Goal: Task Accomplishment & Management: Complete application form

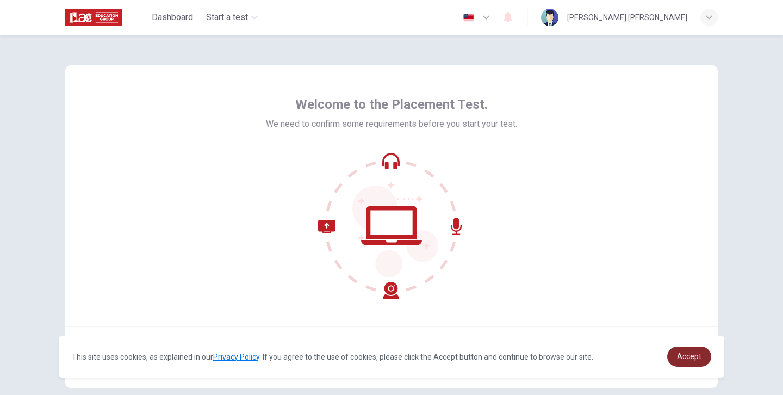
click at [695, 355] on span "Accept" at bounding box center [689, 356] width 24 height 9
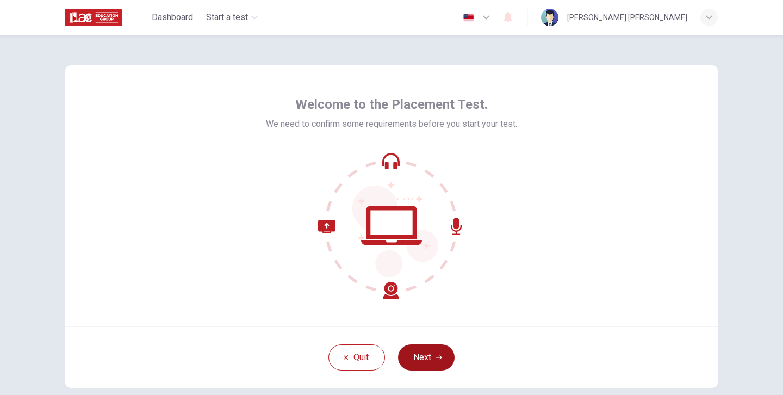
click at [428, 359] on button "Next" at bounding box center [426, 357] width 57 height 26
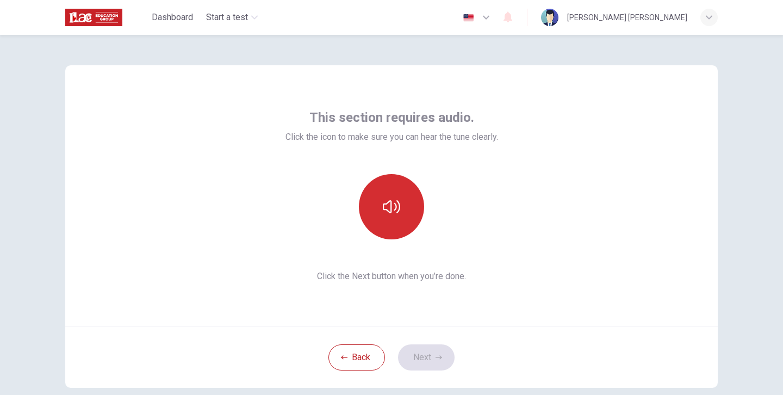
click at [385, 207] on icon "button" at bounding box center [391, 206] width 17 height 17
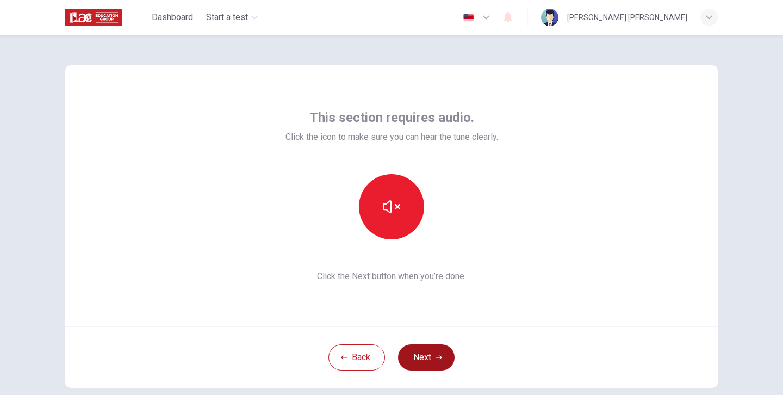
click at [422, 354] on button "Next" at bounding box center [426, 357] width 57 height 26
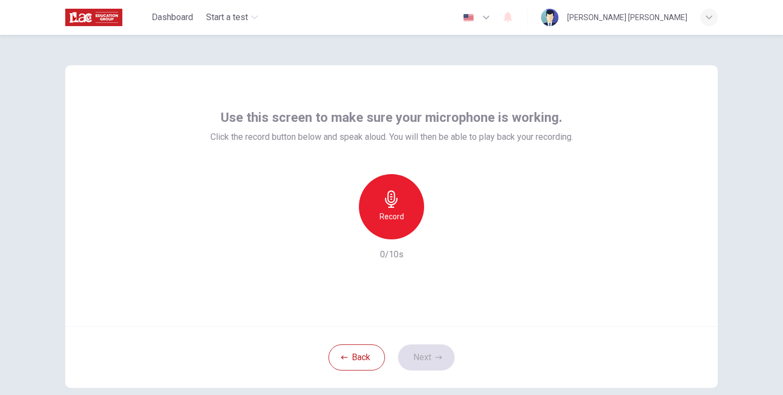
click at [391, 203] on icon "button" at bounding box center [391, 198] width 17 height 17
click at [426, 356] on button "Next" at bounding box center [426, 357] width 57 height 26
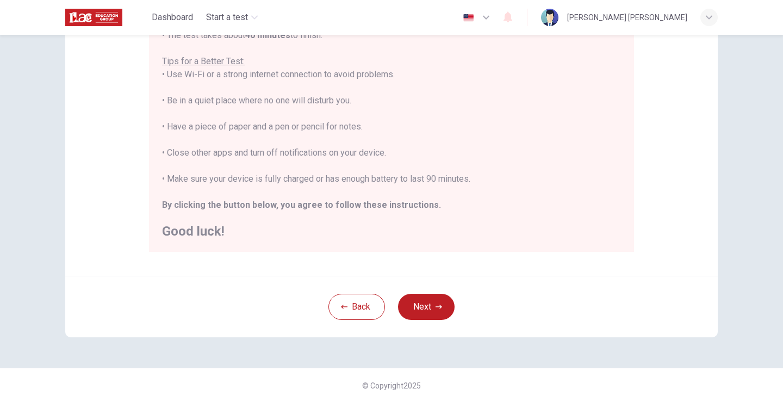
scroll to position [210, 0]
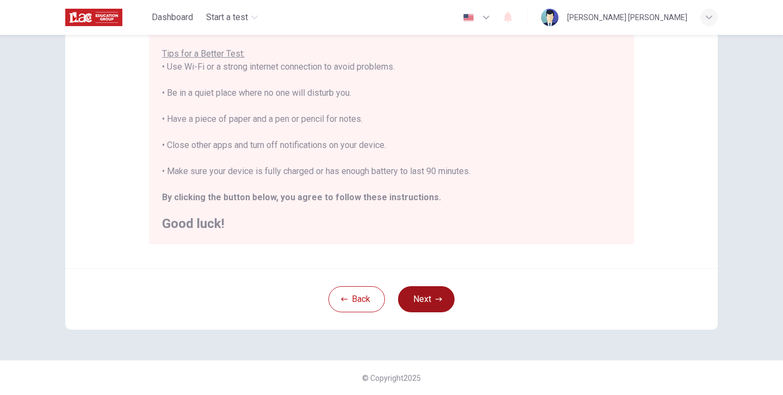
click at [427, 299] on button "Next" at bounding box center [426, 299] width 57 height 26
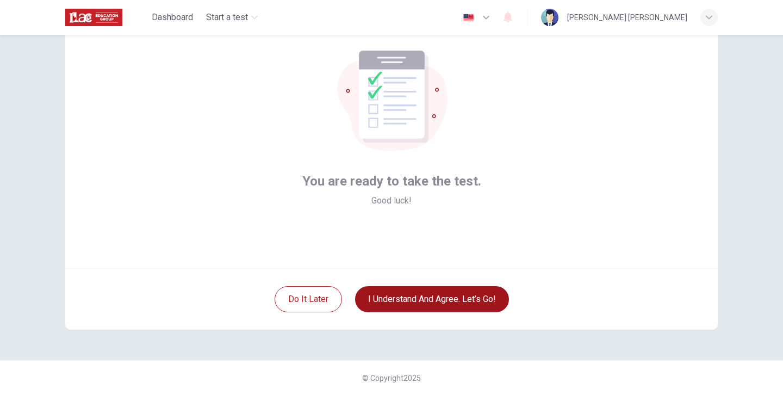
scroll to position [58, 0]
click at [444, 298] on button "I understand and agree. Let’s go!" at bounding box center [432, 299] width 154 height 26
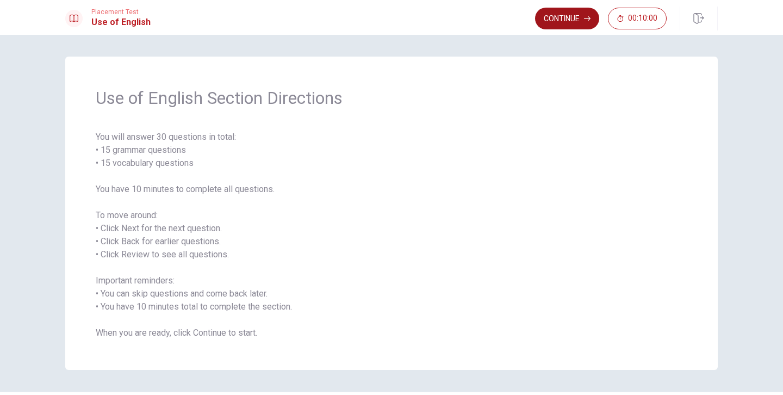
click at [575, 20] on button "Continue" at bounding box center [567, 19] width 64 height 22
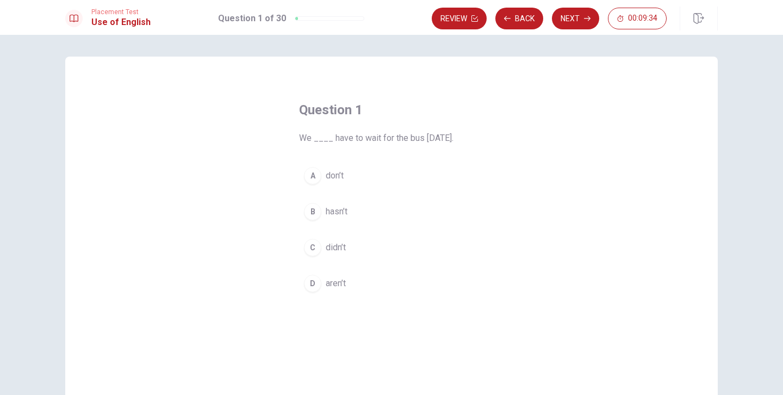
click at [313, 285] on div "D" at bounding box center [312, 283] width 17 height 17
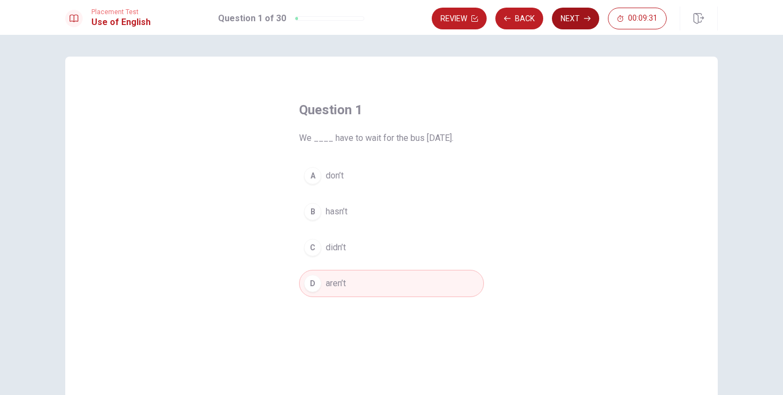
click at [583, 23] on button "Next" at bounding box center [575, 19] width 47 height 22
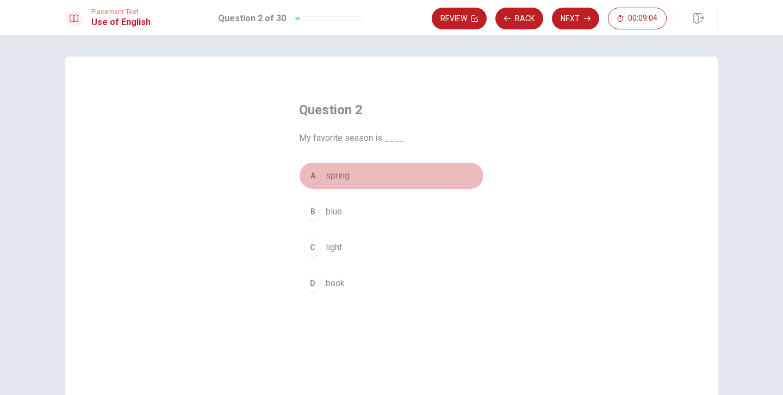
click at [315, 175] on div "A" at bounding box center [312, 175] width 17 height 17
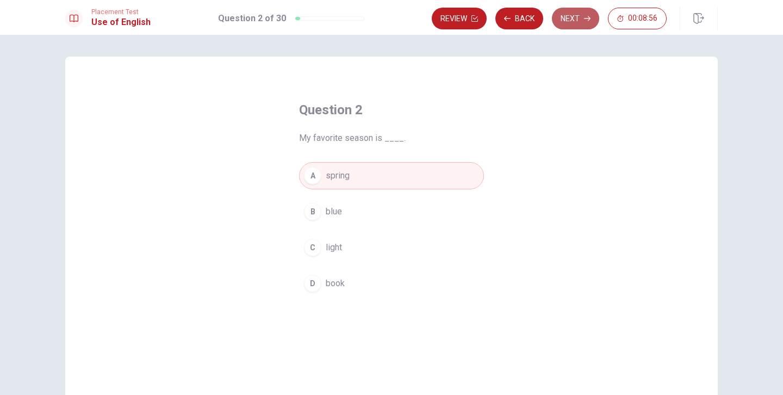
click at [581, 18] on button "Next" at bounding box center [575, 19] width 47 height 22
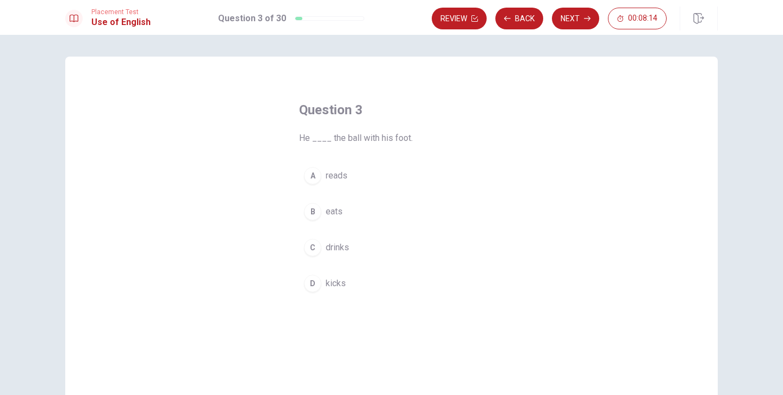
click at [312, 250] on div "C" at bounding box center [312, 247] width 17 height 17
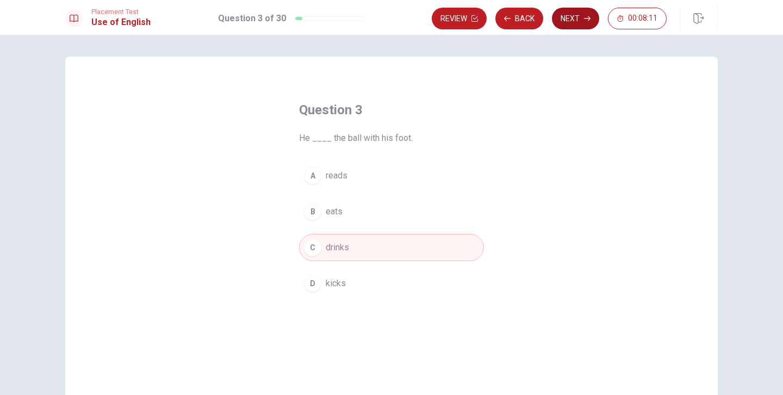
click at [575, 19] on button "Next" at bounding box center [575, 19] width 47 height 22
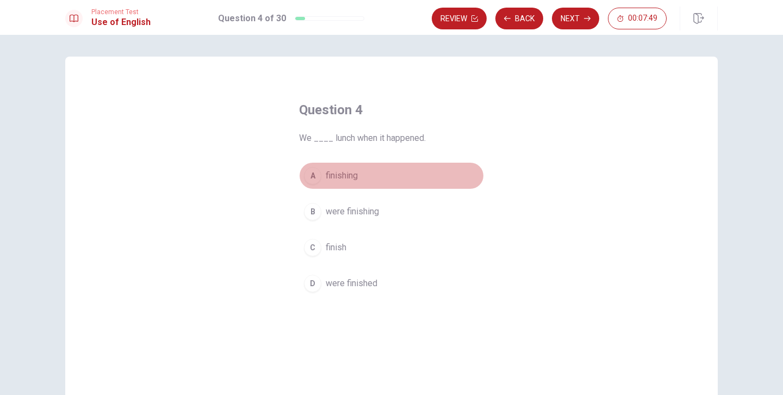
click at [312, 177] on div "A" at bounding box center [312, 175] width 17 height 17
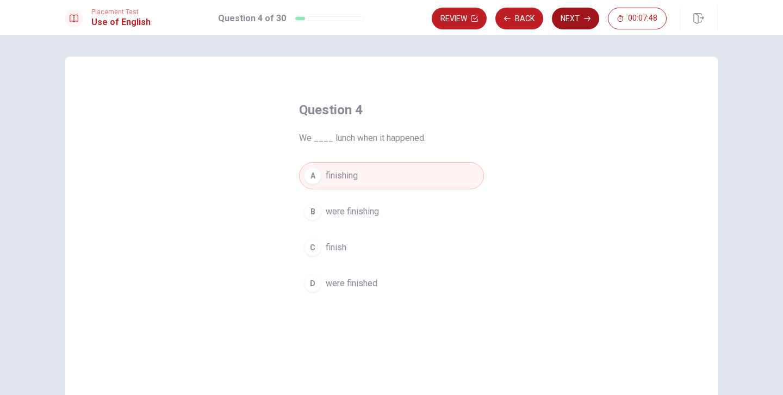
click at [578, 15] on button "Next" at bounding box center [575, 19] width 47 height 22
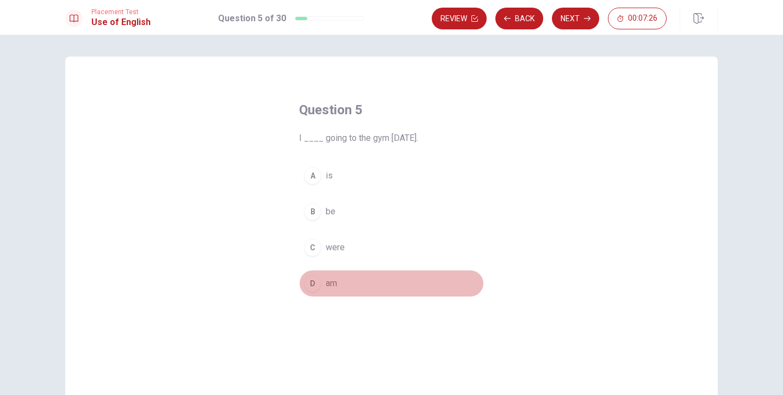
click at [315, 284] on div "D" at bounding box center [312, 283] width 17 height 17
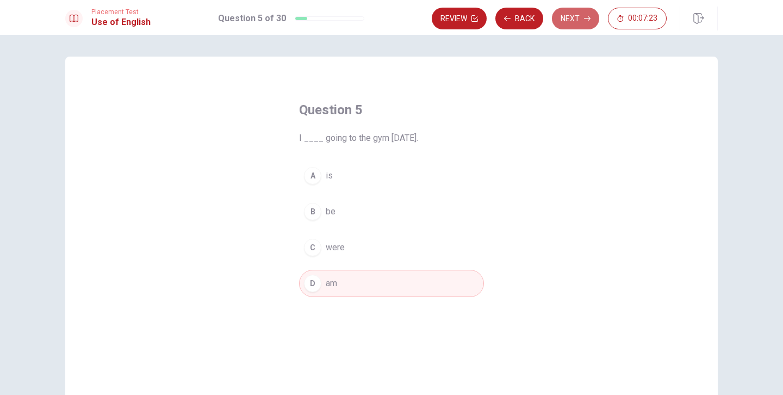
click at [569, 23] on button "Next" at bounding box center [575, 19] width 47 height 22
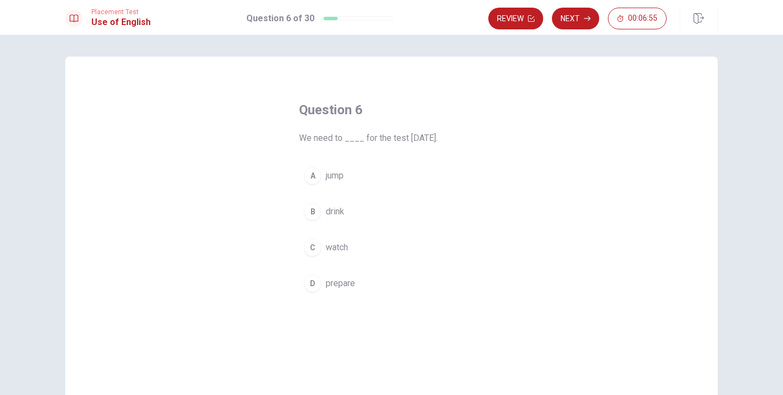
click at [316, 283] on div "D" at bounding box center [312, 283] width 17 height 17
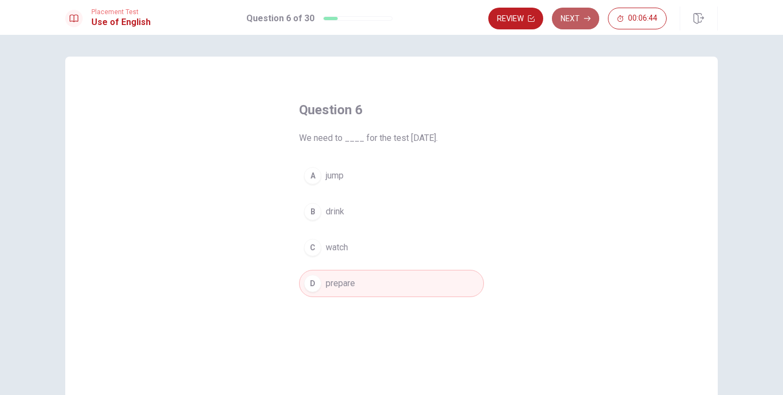
click at [578, 22] on button "Next" at bounding box center [575, 19] width 47 height 22
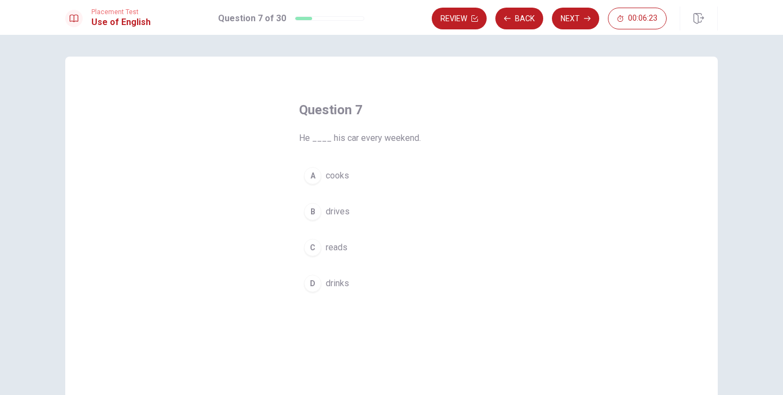
click at [313, 212] on div "B" at bounding box center [312, 211] width 17 height 17
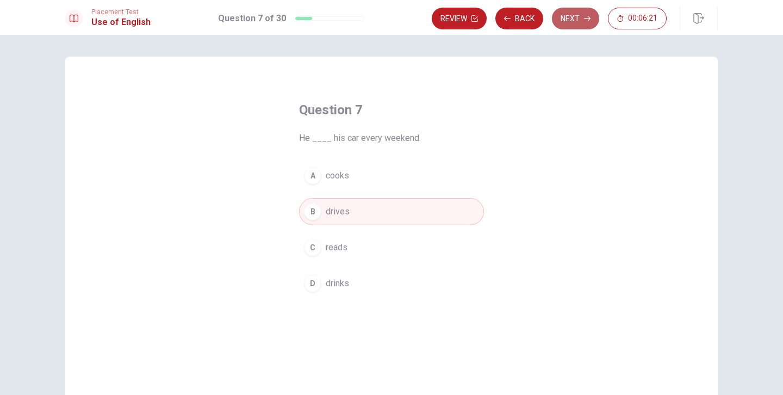
click at [583, 21] on button "Next" at bounding box center [575, 19] width 47 height 22
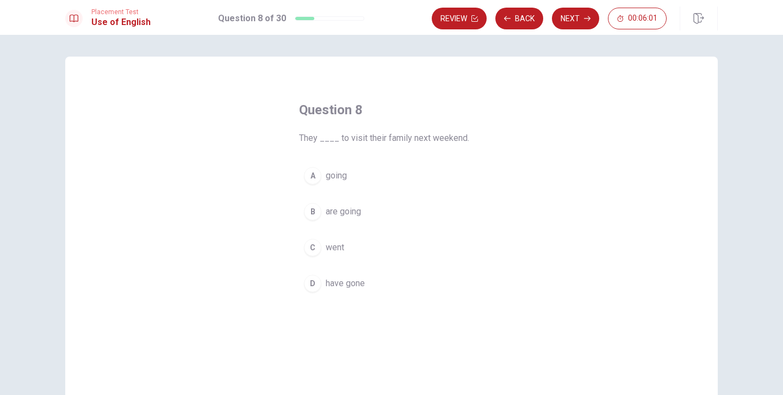
click at [312, 213] on div "B" at bounding box center [312, 211] width 17 height 17
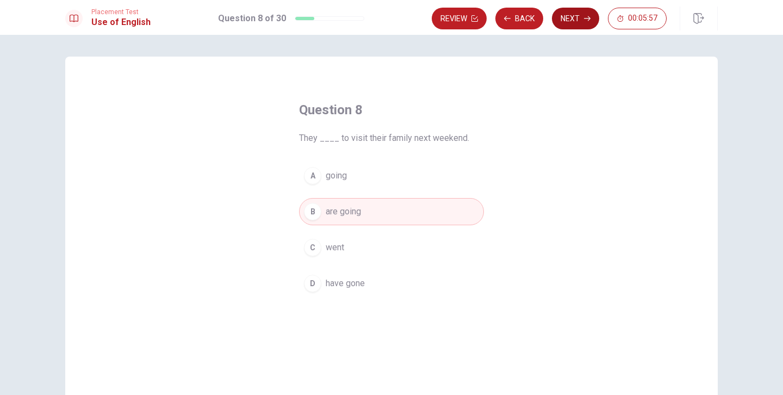
click at [578, 21] on button "Next" at bounding box center [575, 19] width 47 height 22
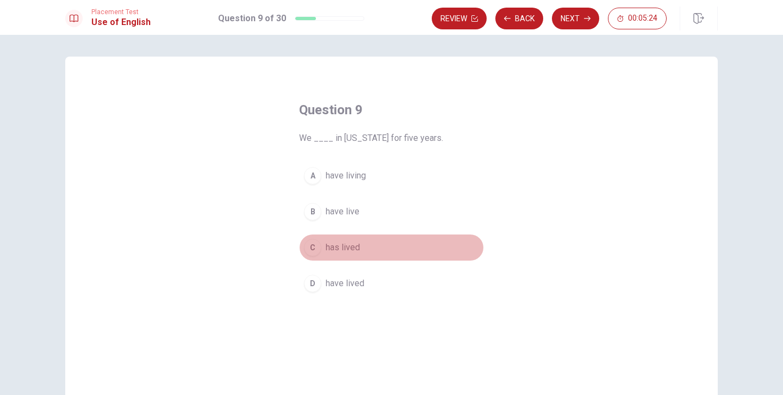
click at [317, 246] on div "C" at bounding box center [312, 247] width 17 height 17
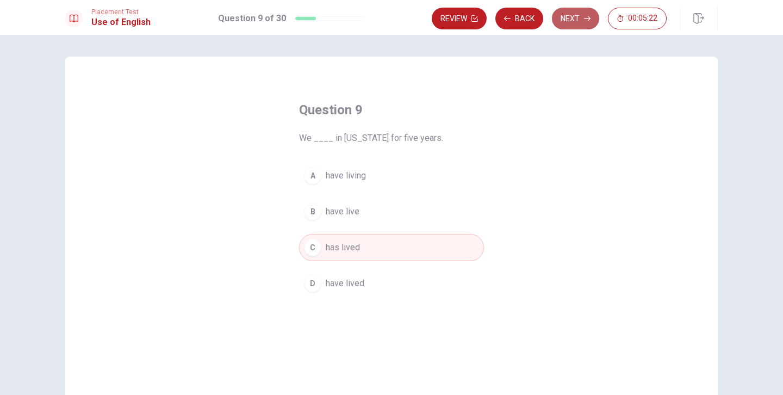
click at [570, 16] on button "Next" at bounding box center [575, 19] width 47 height 22
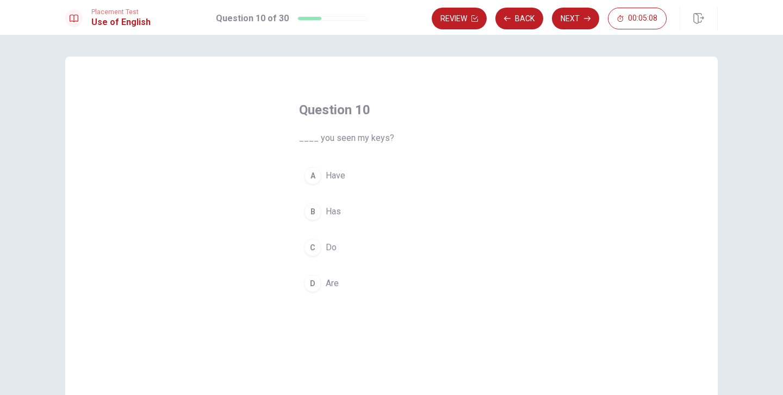
click at [316, 282] on div "D" at bounding box center [312, 283] width 17 height 17
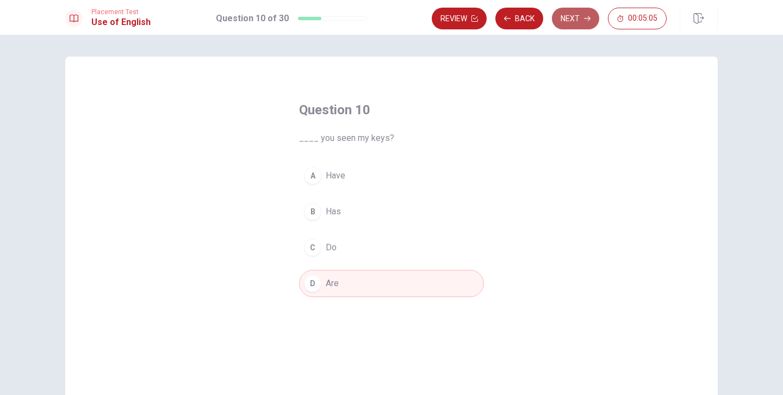
click at [572, 19] on button "Next" at bounding box center [575, 19] width 47 height 22
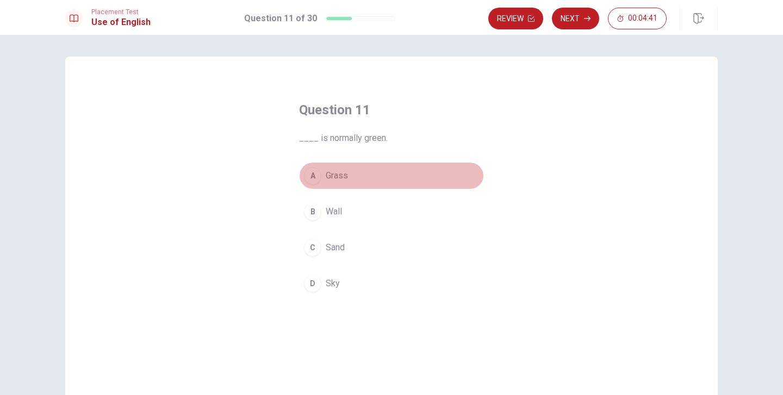
click at [317, 175] on div "A" at bounding box center [312, 175] width 17 height 17
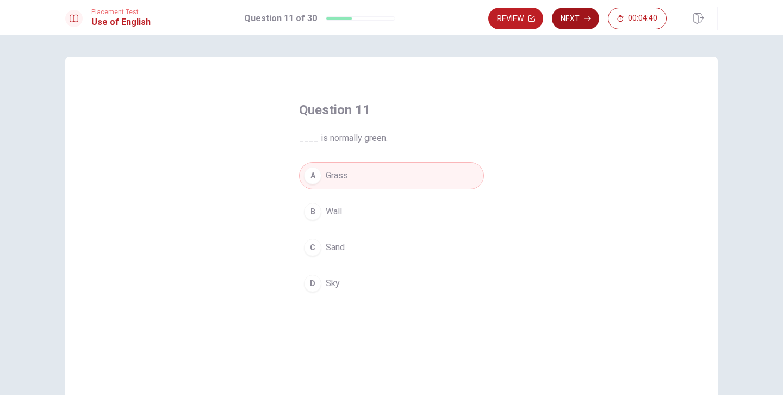
click at [575, 20] on button "Next" at bounding box center [575, 19] width 47 height 22
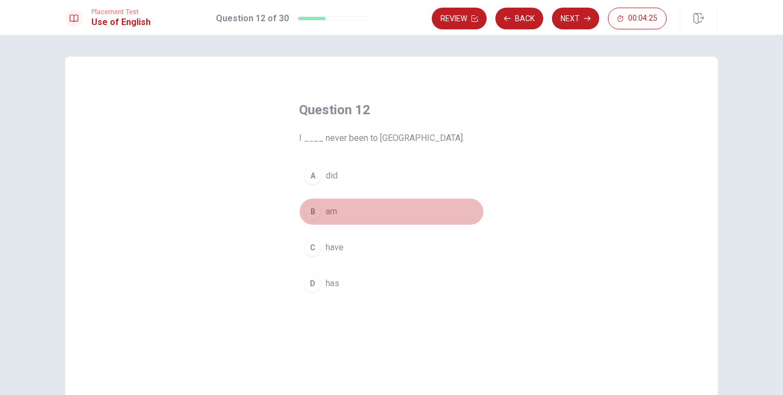
click at [313, 213] on div "B" at bounding box center [312, 211] width 17 height 17
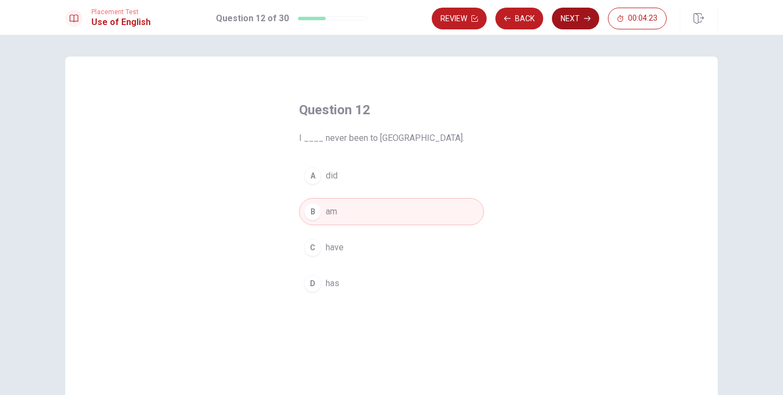
click at [584, 22] on button "Next" at bounding box center [575, 19] width 47 height 22
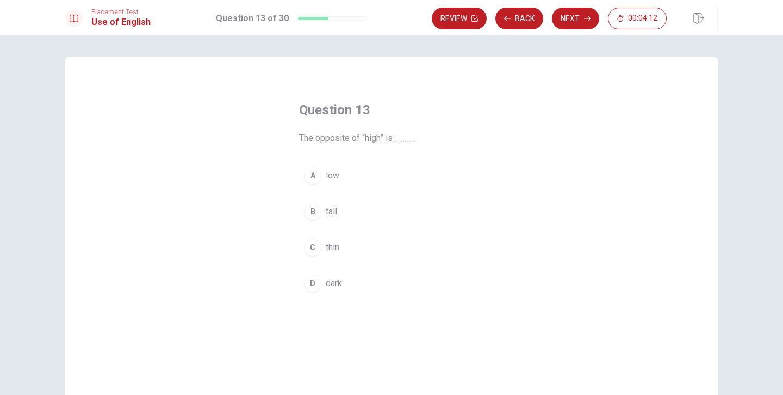
click at [316, 177] on div "A" at bounding box center [312, 175] width 17 height 17
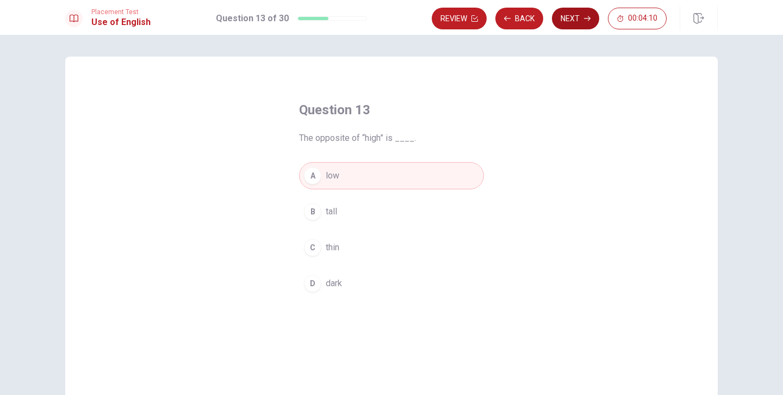
click at [581, 22] on button "Next" at bounding box center [575, 19] width 47 height 22
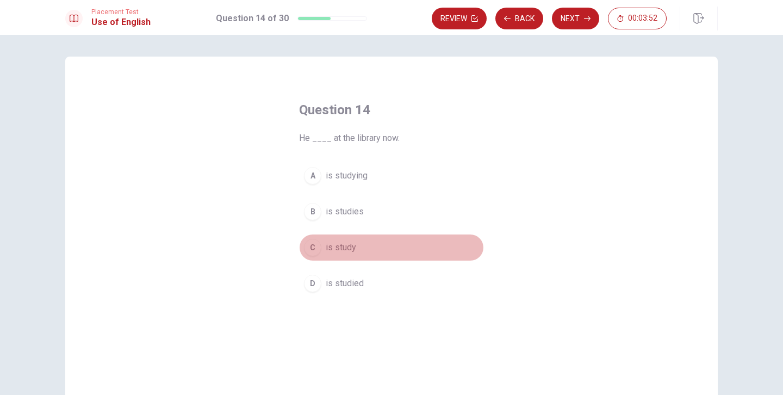
click at [313, 246] on div "C" at bounding box center [312, 247] width 17 height 17
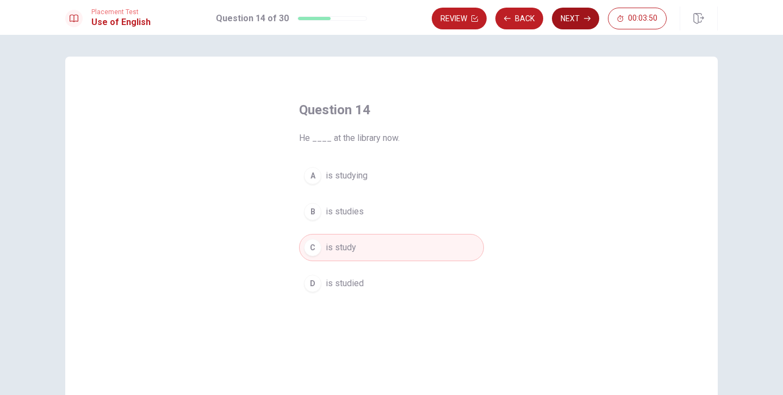
click at [577, 18] on button "Next" at bounding box center [575, 19] width 47 height 22
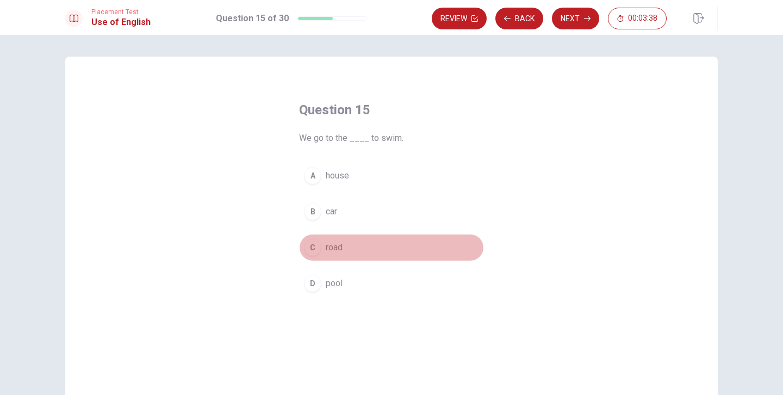
click at [316, 249] on div "C" at bounding box center [312, 247] width 17 height 17
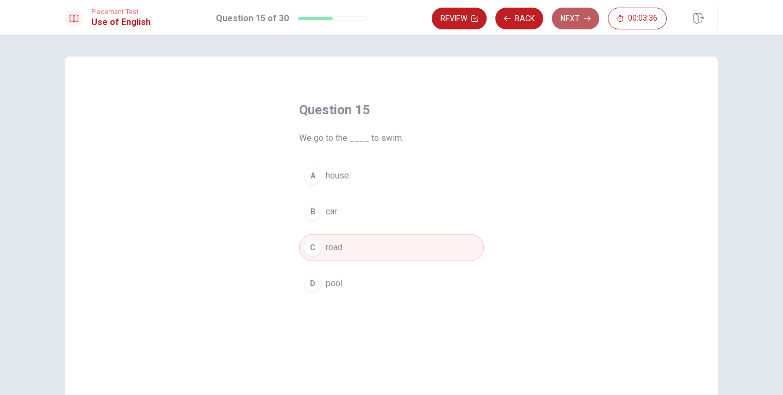
click at [581, 23] on button "Next" at bounding box center [575, 19] width 47 height 22
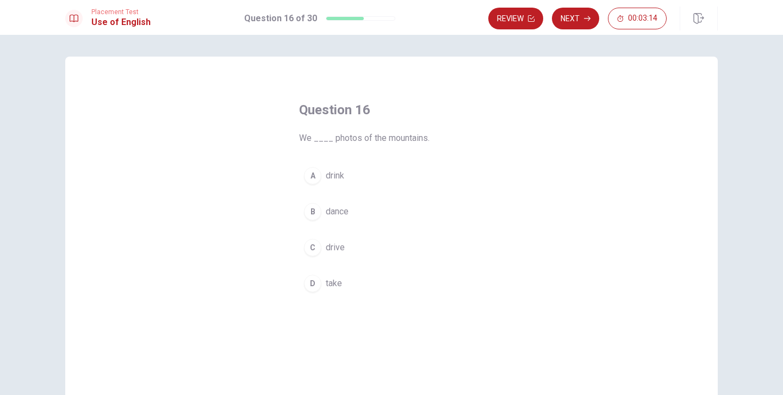
drag, startPoint x: 313, startPoint y: 287, endPoint x: 323, endPoint y: 283, distance: 11.2
click at [313, 287] on div "D" at bounding box center [312, 283] width 17 height 17
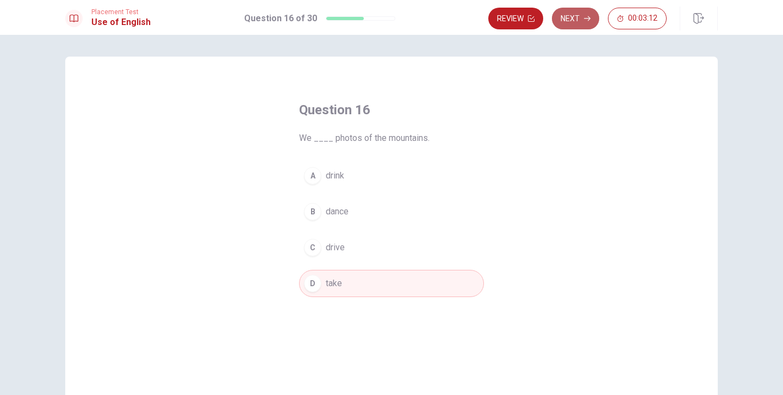
click at [574, 22] on button "Next" at bounding box center [575, 19] width 47 height 22
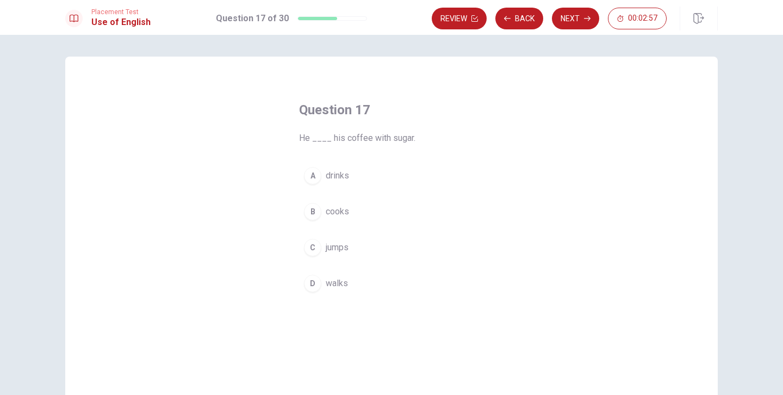
click at [319, 178] on button "A drinks" at bounding box center [391, 175] width 185 height 27
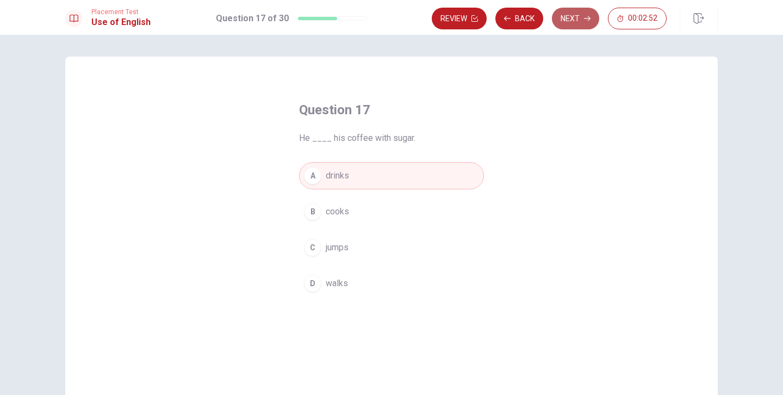
click at [566, 21] on button "Next" at bounding box center [575, 19] width 47 height 22
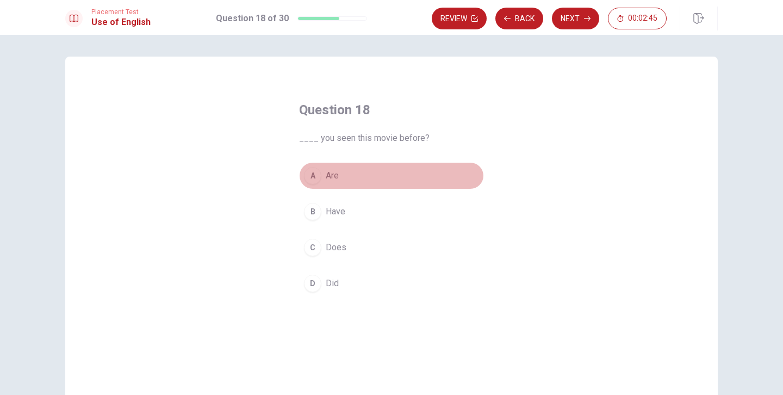
click at [310, 176] on div "A" at bounding box center [312, 175] width 17 height 17
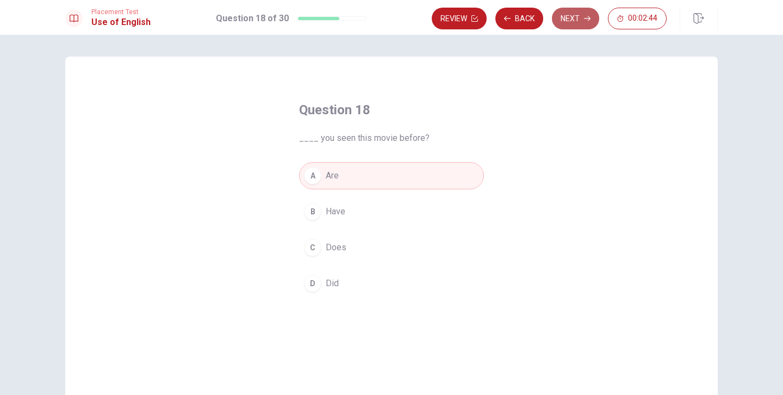
click at [572, 20] on button "Next" at bounding box center [575, 19] width 47 height 22
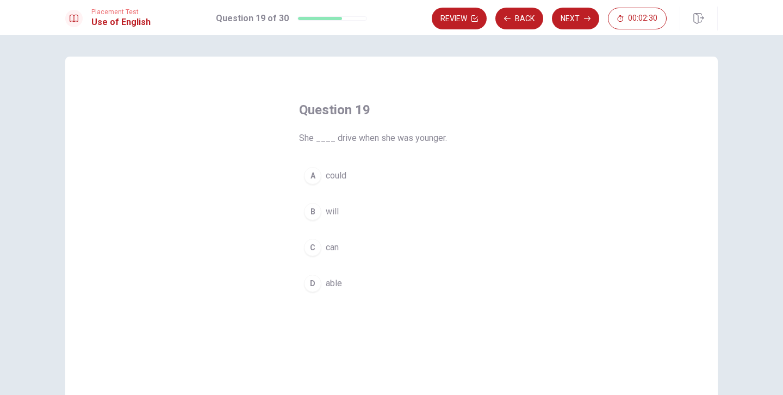
drag, startPoint x: 310, startPoint y: 177, endPoint x: 323, endPoint y: 171, distance: 13.9
click at [310, 177] on div "A" at bounding box center [312, 175] width 17 height 17
click at [581, 17] on button "Next" at bounding box center [575, 19] width 47 height 22
drag, startPoint x: 312, startPoint y: 209, endPoint x: 318, endPoint y: 206, distance: 7.1
click at [312, 209] on div "B" at bounding box center [312, 211] width 17 height 17
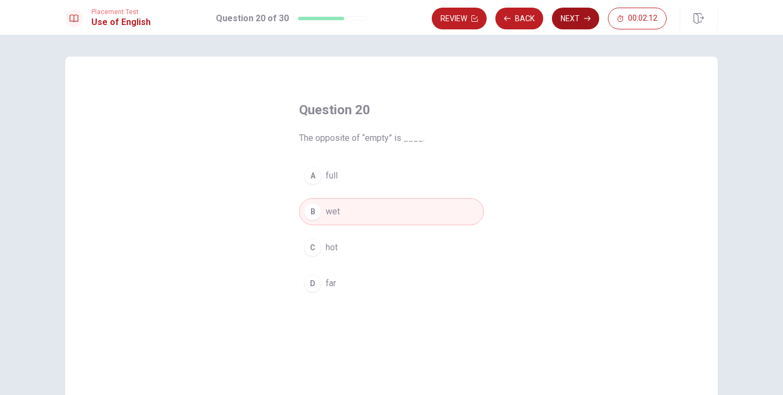
click at [573, 23] on button "Next" at bounding box center [575, 19] width 47 height 22
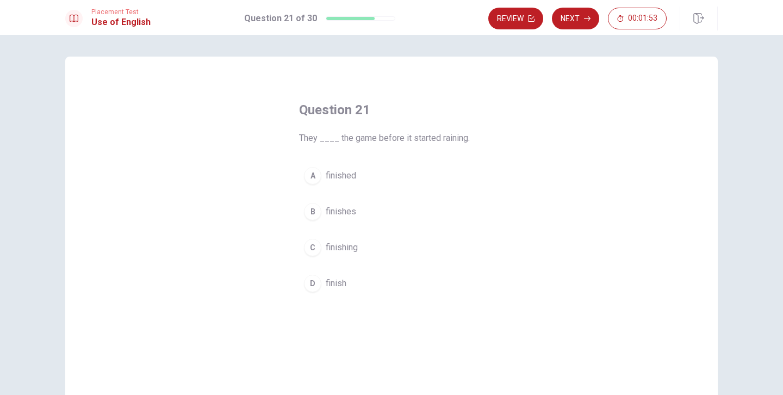
click at [314, 213] on div "B" at bounding box center [312, 211] width 17 height 17
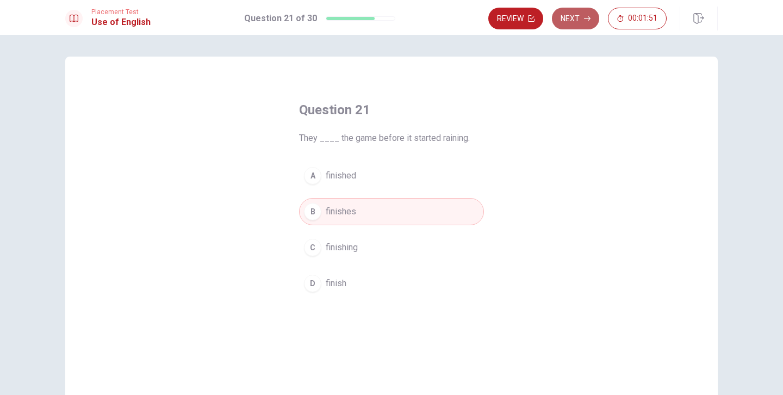
click at [574, 23] on button "Next" at bounding box center [575, 19] width 47 height 22
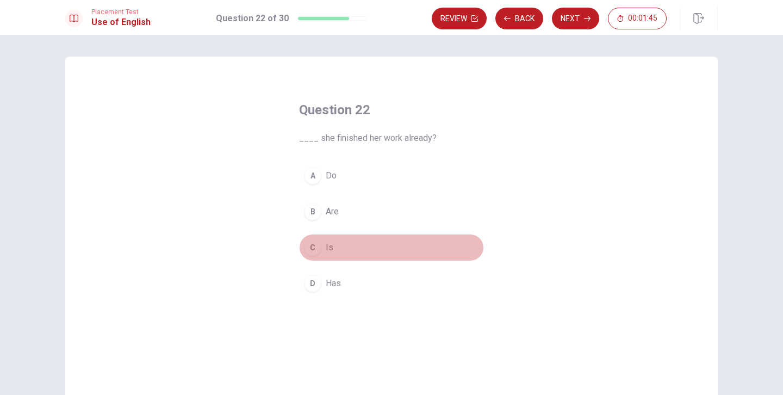
click at [316, 246] on div "C" at bounding box center [312, 247] width 17 height 17
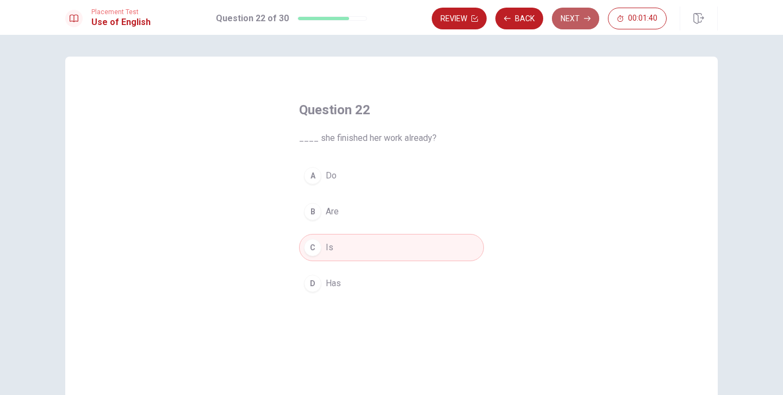
click at [583, 23] on button "Next" at bounding box center [575, 19] width 47 height 22
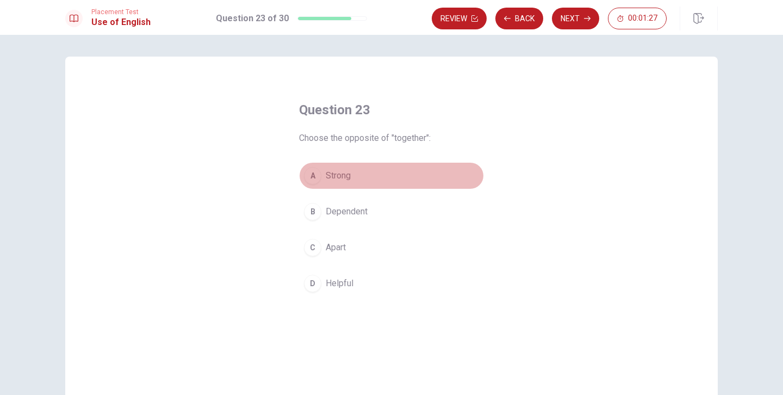
click at [309, 178] on div "A" at bounding box center [312, 175] width 17 height 17
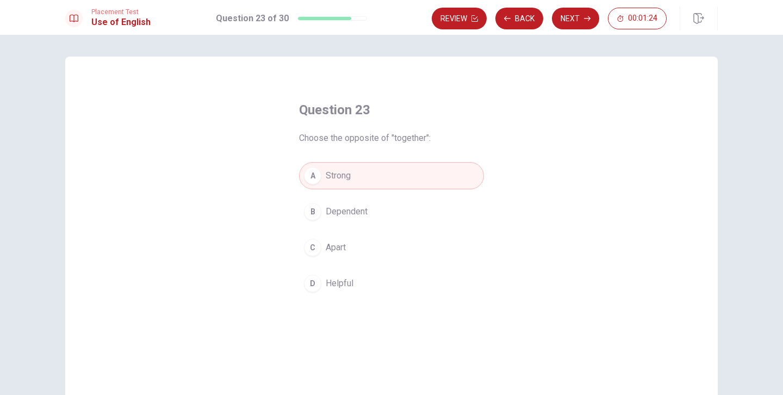
click at [587, 21] on icon "button" at bounding box center [587, 18] width 7 height 7
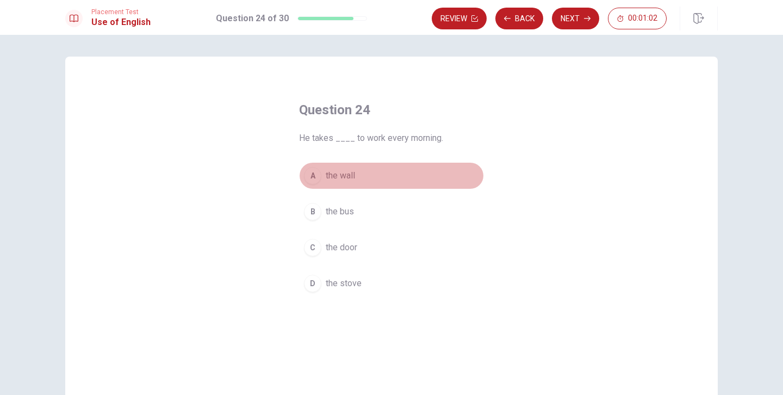
click at [314, 176] on div "A" at bounding box center [312, 175] width 17 height 17
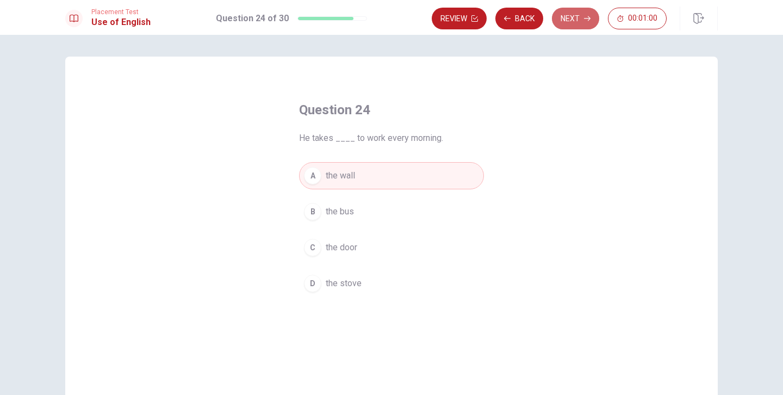
click at [579, 20] on button "Next" at bounding box center [575, 19] width 47 height 22
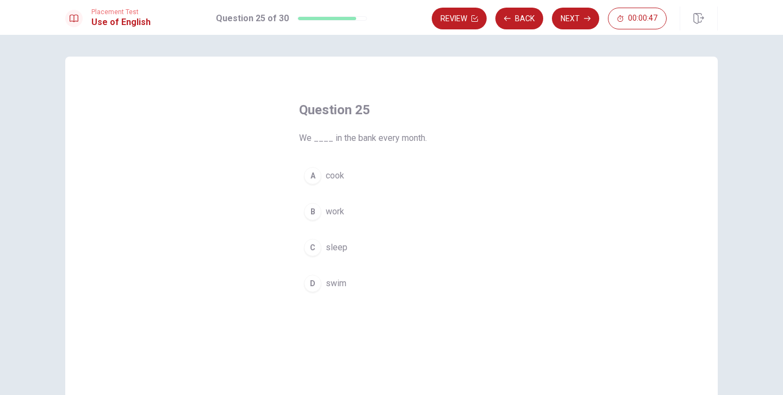
click at [312, 212] on div "B" at bounding box center [312, 211] width 17 height 17
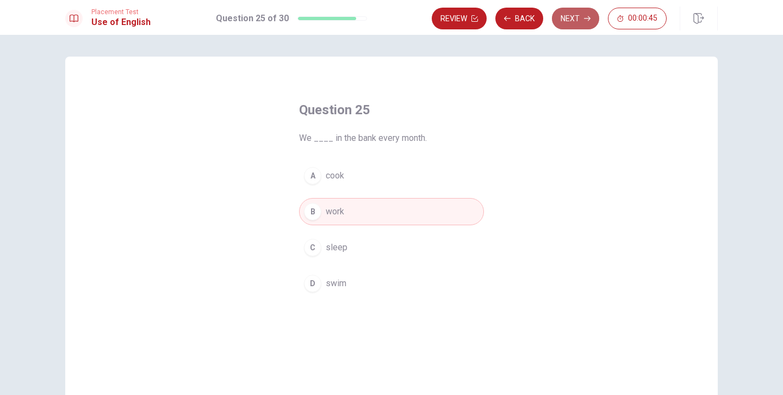
click at [578, 17] on button "Next" at bounding box center [575, 19] width 47 height 22
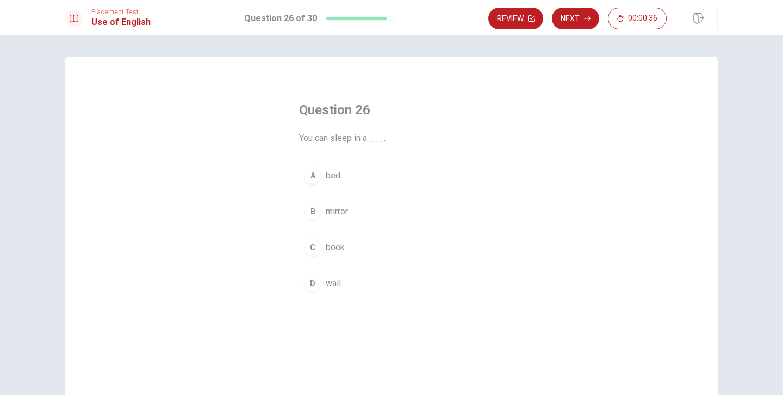
click at [314, 177] on div "A" at bounding box center [312, 175] width 17 height 17
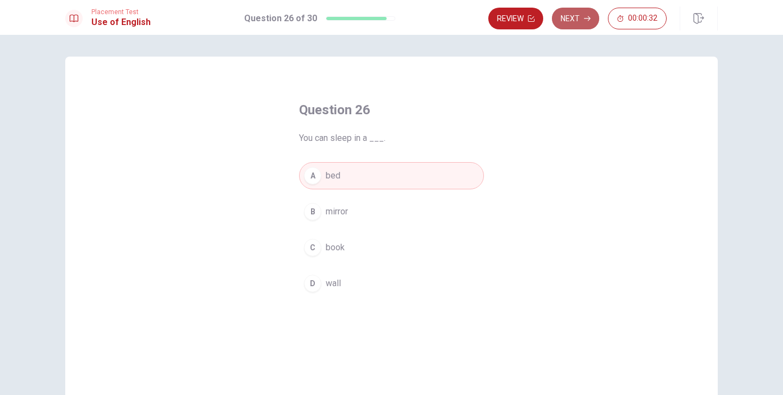
click at [578, 21] on button "Next" at bounding box center [575, 19] width 47 height 22
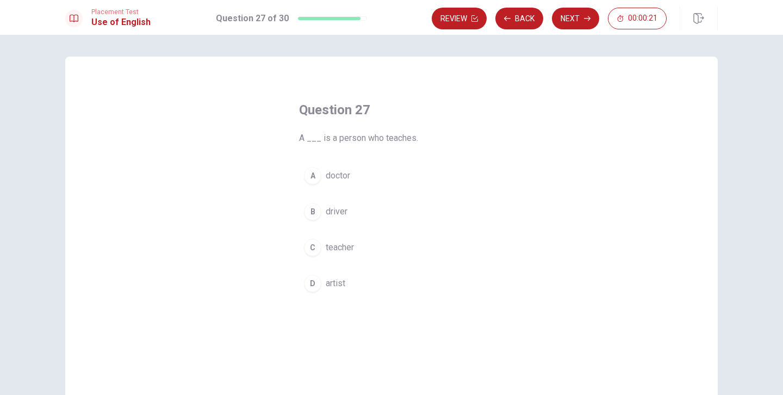
click at [312, 247] on div "C" at bounding box center [312, 247] width 17 height 17
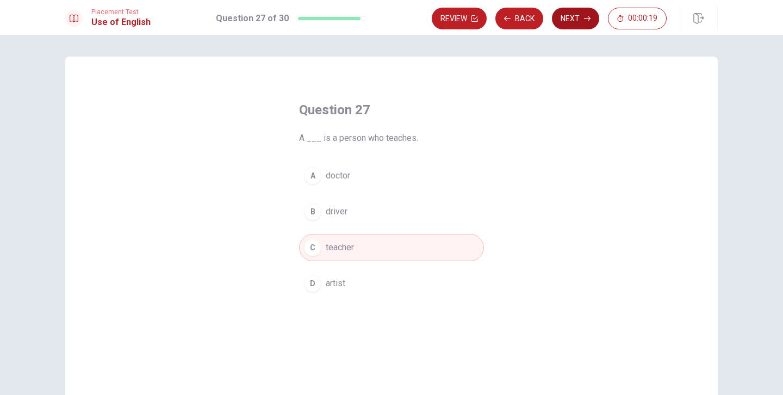
click at [578, 20] on button "Next" at bounding box center [575, 19] width 47 height 22
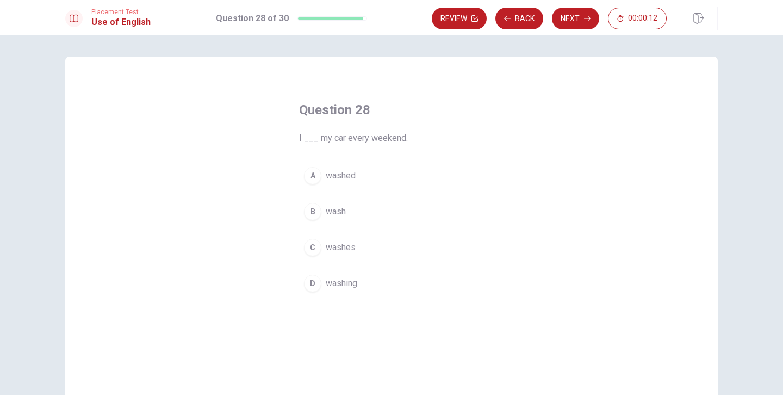
click at [315, 213] on div "B" at bounding box center [312, 211] width 17 height 17
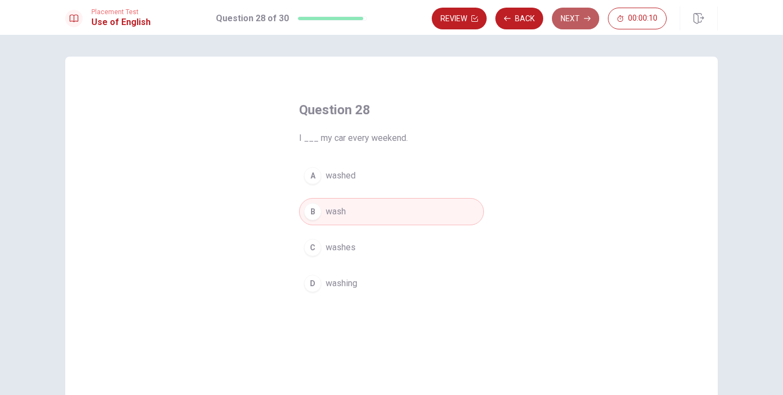
click at [568, 24] on button "Next" at bounding box center [575, 19] width 47 height 22
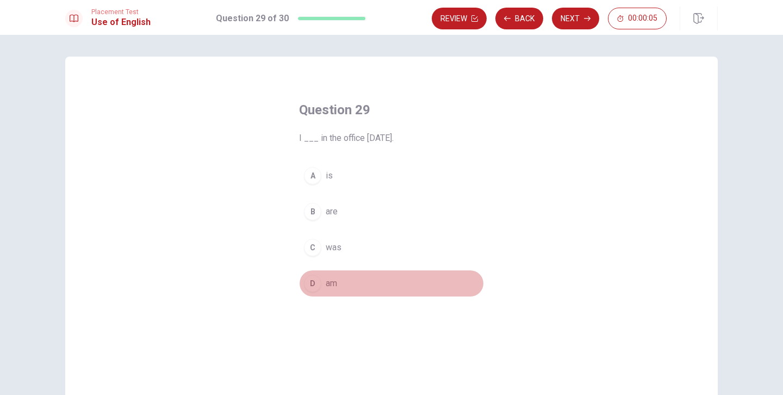
drag, startPoint x: 308, startPoint y: 285, endPoint x: 365, endPoint y: 247, distance: 68.6
click at [308, 285] on div "D" at bounding box center [312, 283] width 17 height 17
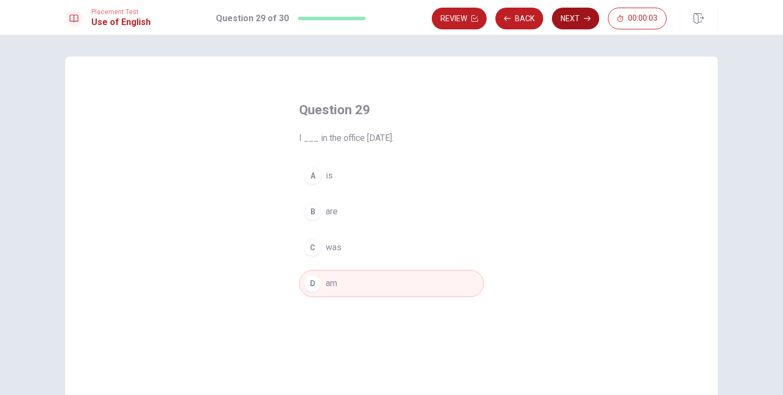
click at [573, 17] on button "Next" at bounding box center [575, 19] width 47 height 22
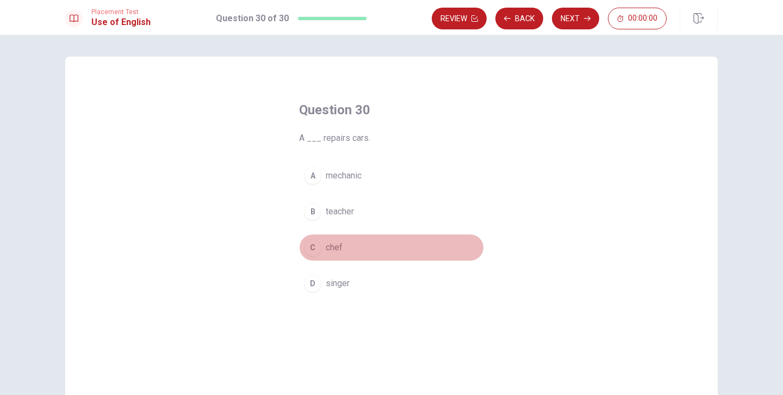
click at [316, 251] on div "C" at bounding box center [312, 247] width 17 height 17
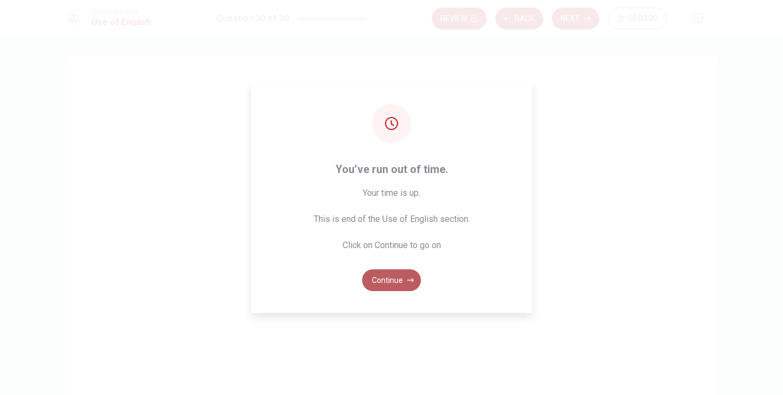
click at [403, 278] on button "Continue" at bounding box center [391, 280] width 59 height 22
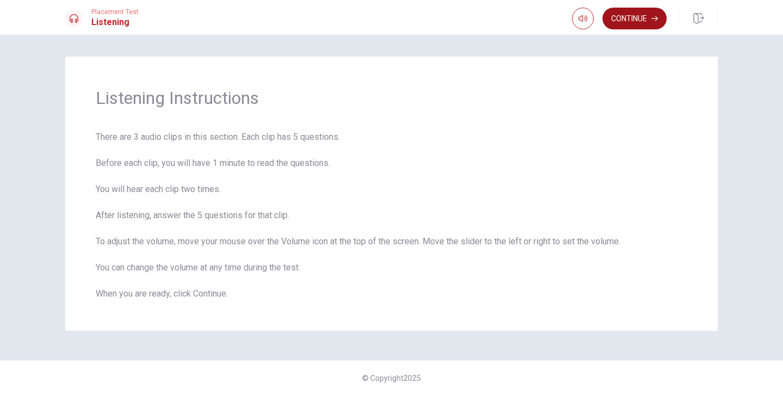
click at [641, 23] on button "Continue" at bounding box center [635, 19] width 64 height 22
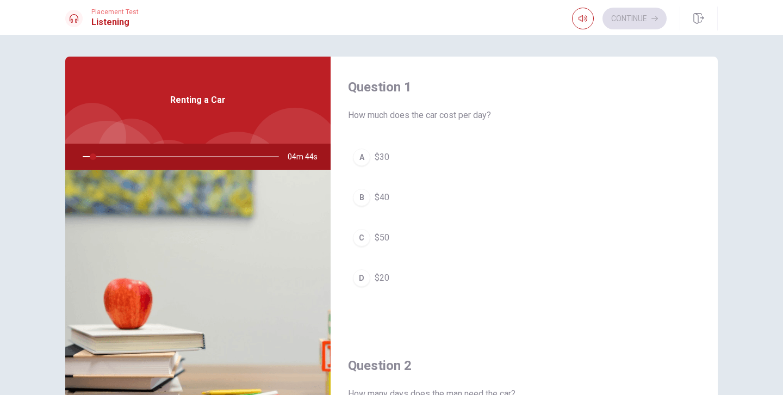
drag, startPoint x: 90, startPoint y: 157, endPoint x: 80, endPoint y: 158, distance: 9.3
click at [80, 158] on div at bounding box center [179, 157] width 218 height 26
click at [82, 157] on div at bounding box center [179, 157] width 218 height 26
click at [82, 158] on div at bounding box center [179, 157] width 218 height 26
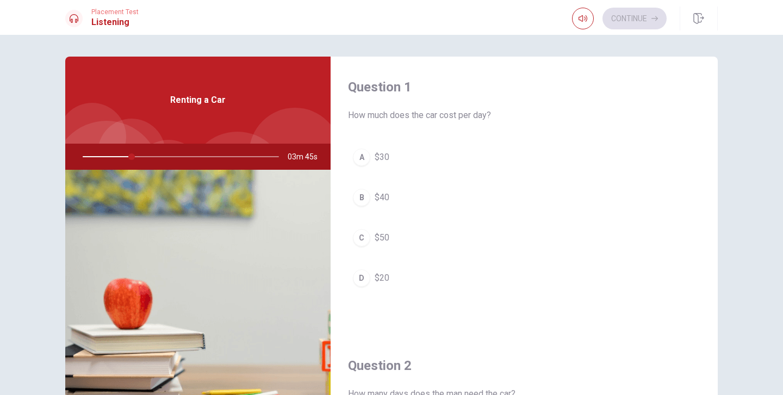
click at [82, 158] on div at bounding box center [179, 157] width 218 height 26
click at [81, 157] on div at bounding box center [179, 157] width 218 height 26
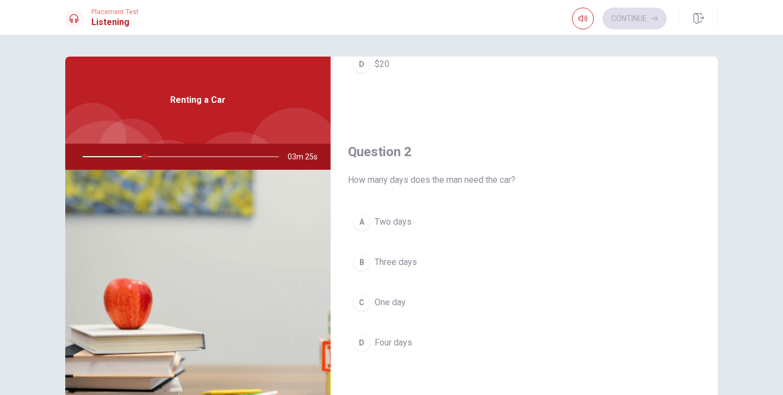
scroll to position [216, 0]
click at [363, 263] on div "B" at bounding box center [361, 259] width 17 height 17
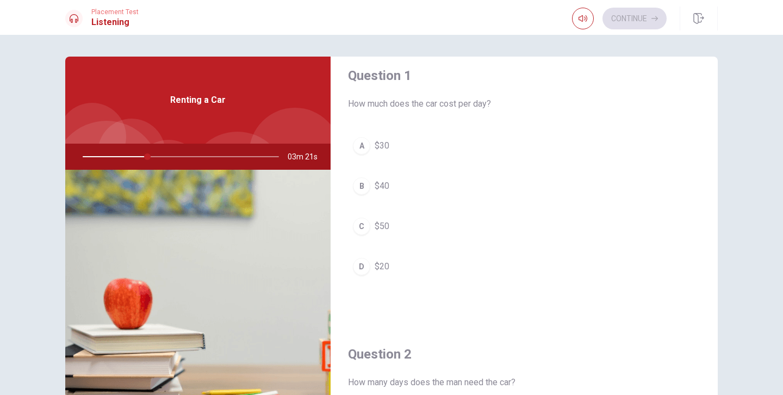
scroll to position [8, 0]
click at [366, 152] on div "A" at bounding box center [361, 148] width 17 height 17
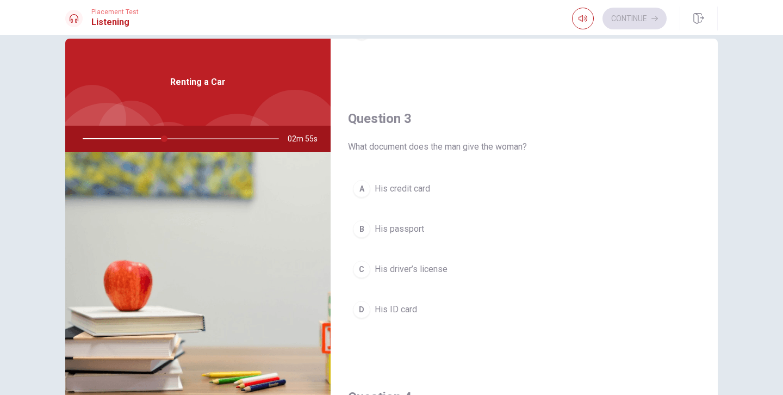
scroll to position [513, 0]
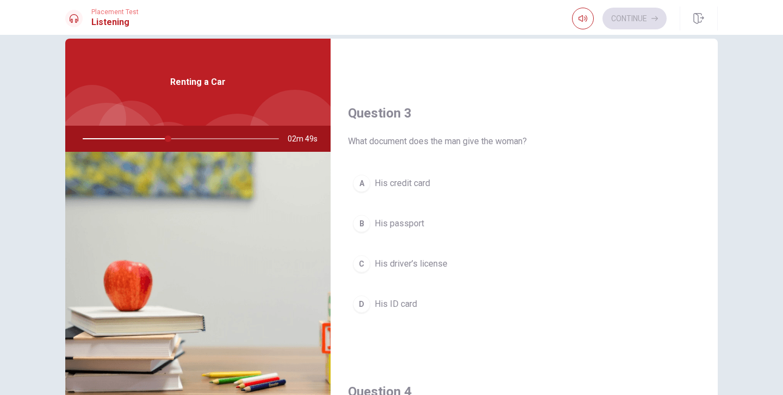
click at [362, 267] on div "C" at bounding box center [361, 263] width 17 height 17
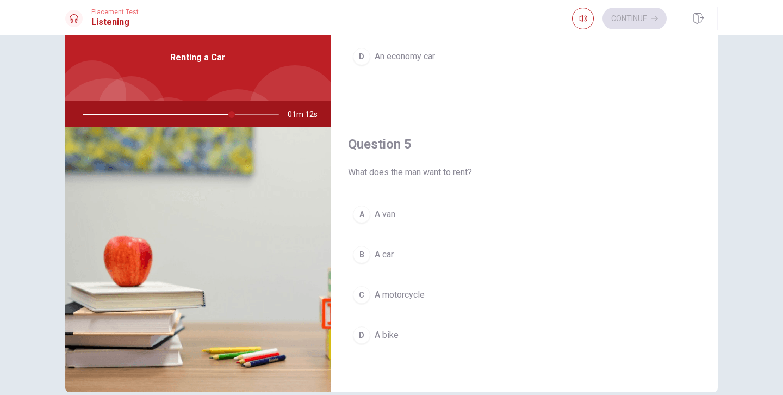
scroll to position [44, 0]
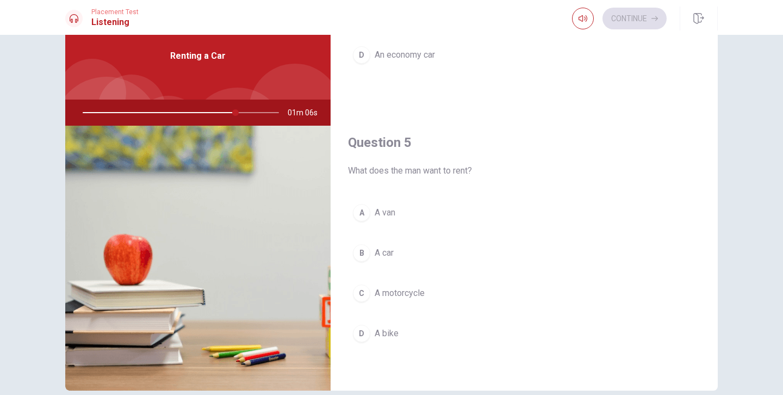
click at [359, 252] on div "B" at bounding box center [361, 252] width 17 height 17
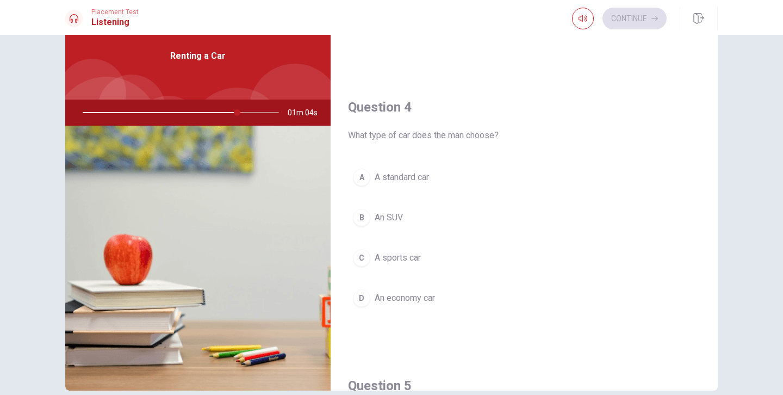
scroll to position [770, 0]
click at [361, 299] on div "D" at bounding box center [361, 299] width 17 height 17
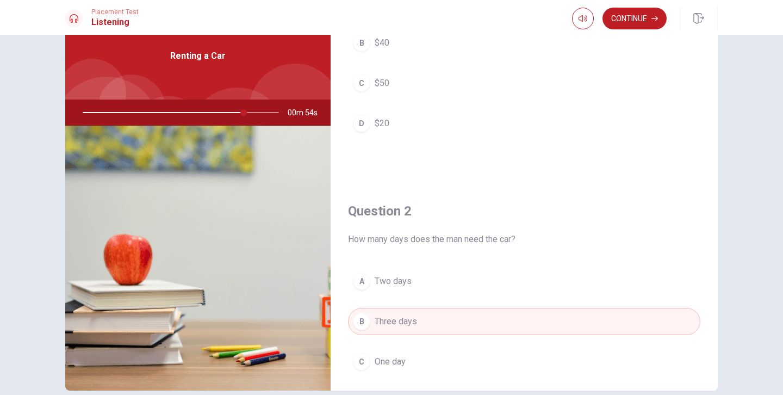
scroll to position [0, 0]
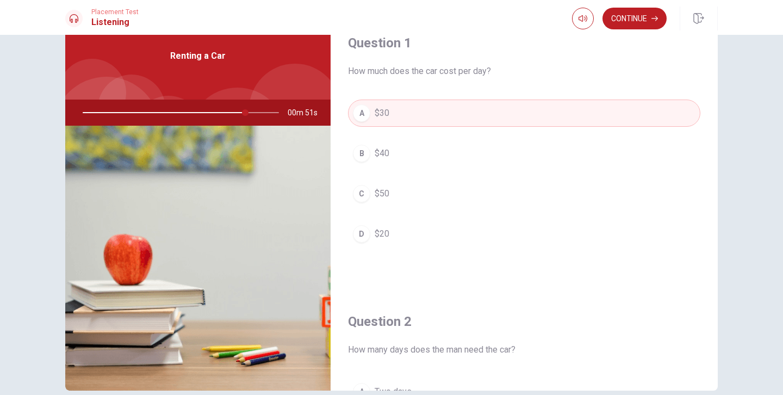
click at [212, 111] on div at bounding box center [179, 113] width 218 height 26
click at [209, 114] on div at bounding box center [179, 113] width 218 height 26
drag, startPoint x: 245, startPoint y: 113, endPoint x: 195, endPoint y: 112, distance: 50.6
click at [195, 112] on div at bounding box center [179, 113] width 218 height 26
click at [644, 18] on button "Continue" at bounding box center [635, 19] width 64 height 22
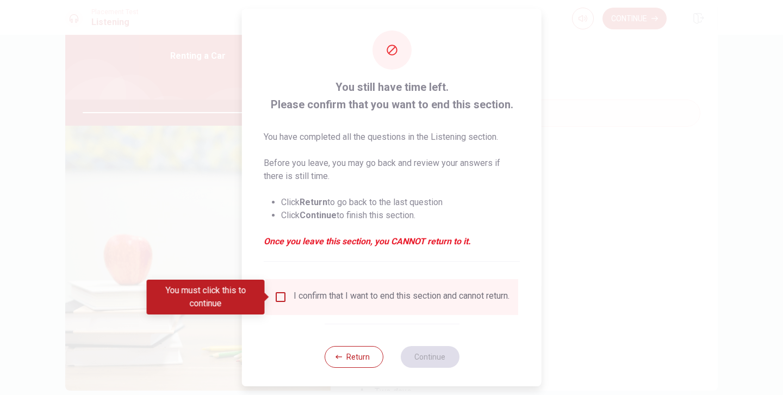
click at [278, 295] on input "You must click this to continue" at bounding box center [280, 296] width 13 height 13
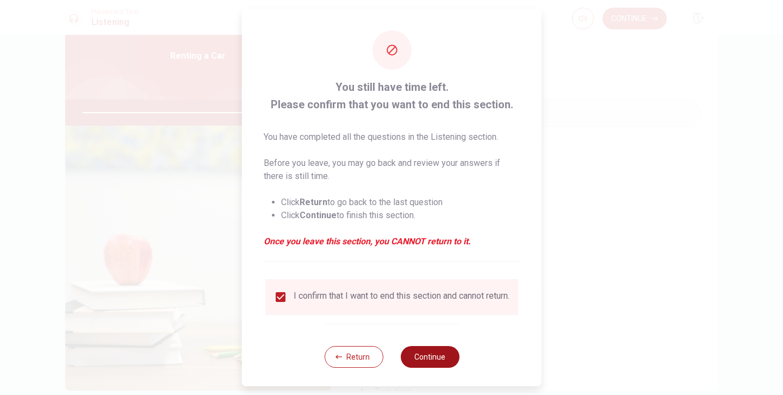
click at [435, 363] on button "Continue" at bounding box center [429, 357] width 59 height 22
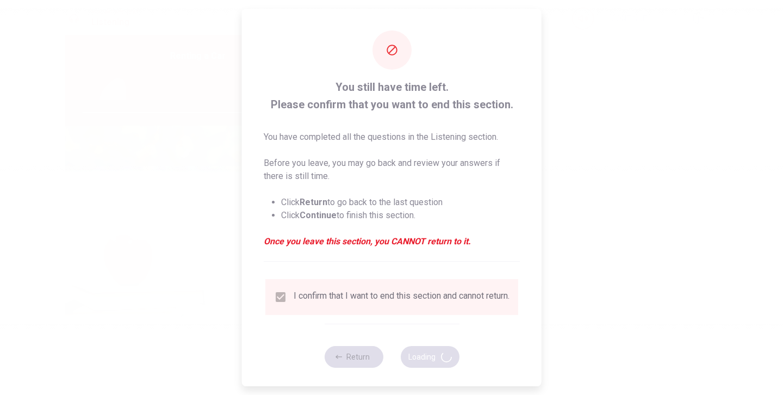
type input "96"
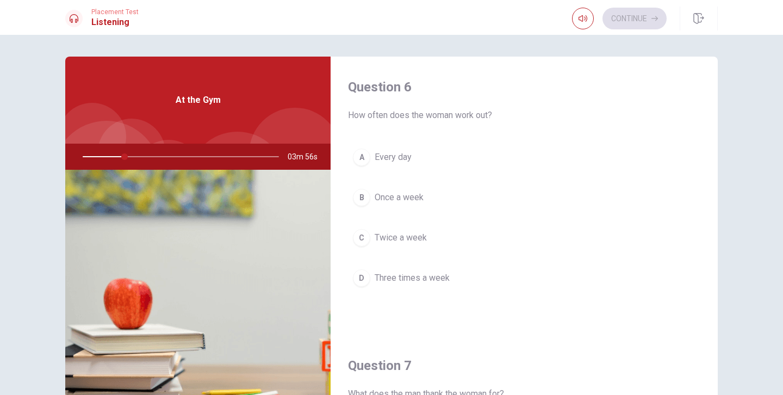
click at [131, 155] on div at bounding box center [179, 157] width 218 height 26
click at [114, 155] on div at bounding box center [179, 157] width 218 height 26
click at [146, 157] on div at bounding box center [179, 157] width 218 height 26
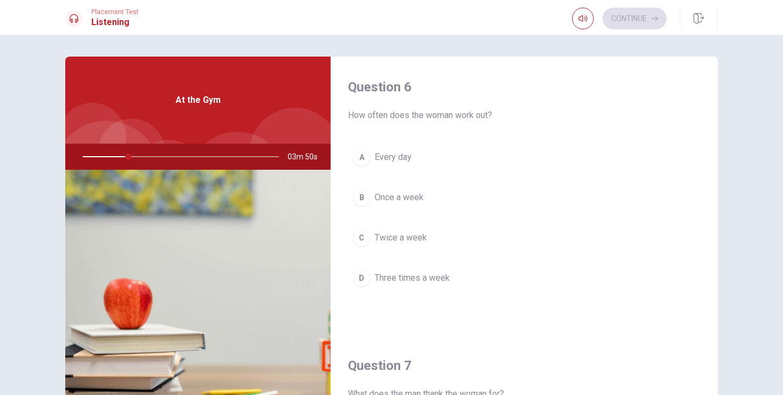
click at [146, 157] on div at bounding box center [179, 157] width 218 height 26
click at [363, 275] on div "D" at bounding box center [361, 277] width 17 height 17
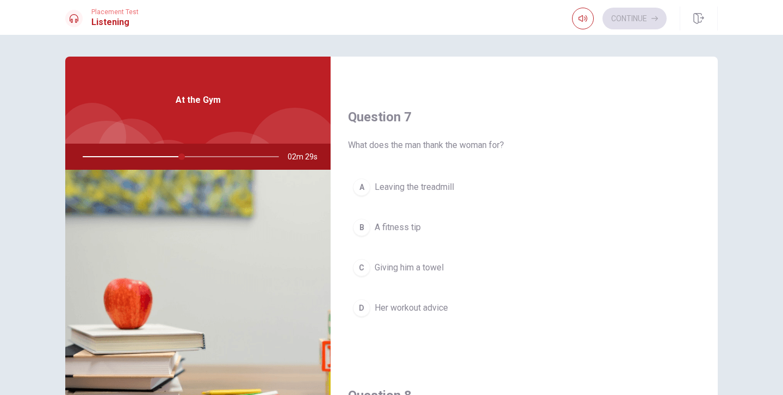
scroll to position [247, 0]
click at [360, 227] on div "B" at bounding box center [361, 228] width 17 height 17
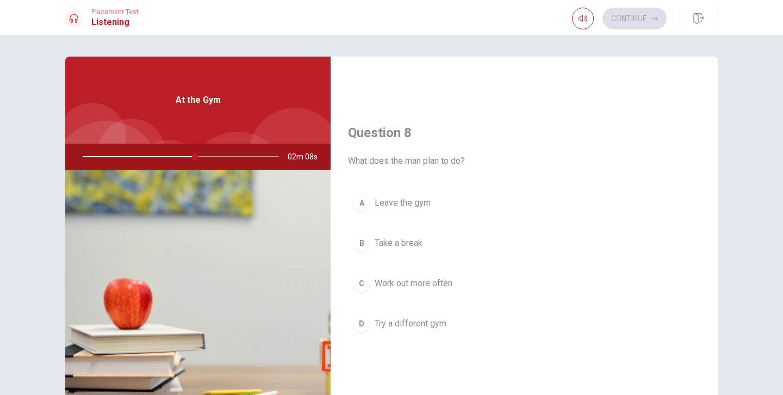
scroll to position [514, 0]
click at [361, 284] on div "C" at bounding box center [361, 280] width 17 height 17
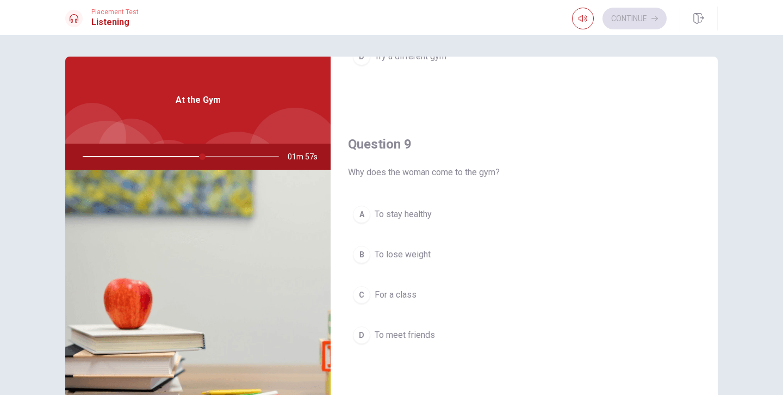
scroll to position [781, 0]
click at [362, 292] on div "C" at bounding box center [361, 292] width 17 height 17
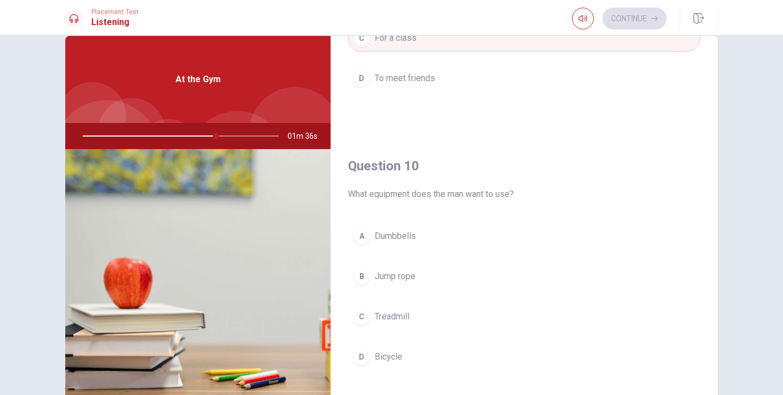
scroll to position [26, 0]
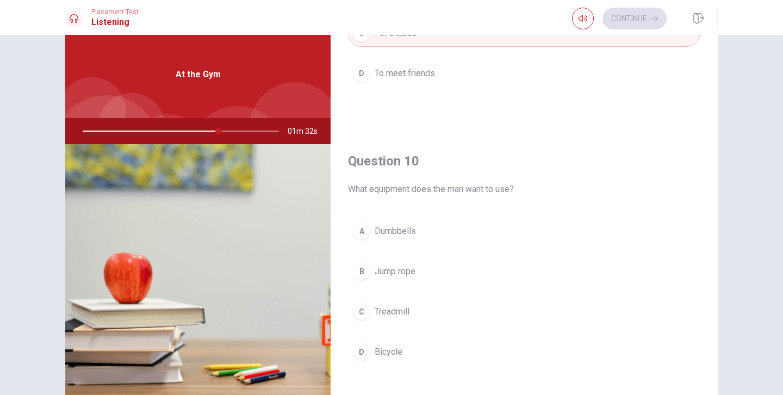
click at [361, 272] on div "B" at bounding box center [361, 271] width 17 height 17
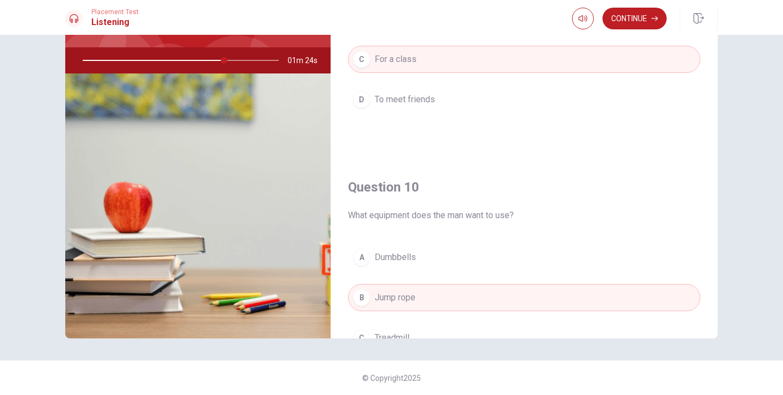
scroll to position [1014, 0]
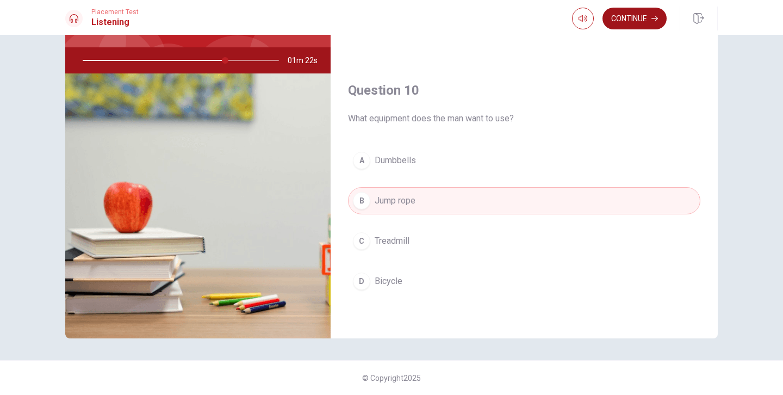
click at [645, 20] on button "Continue" at bounding box center [635, 19] width 64 height 22
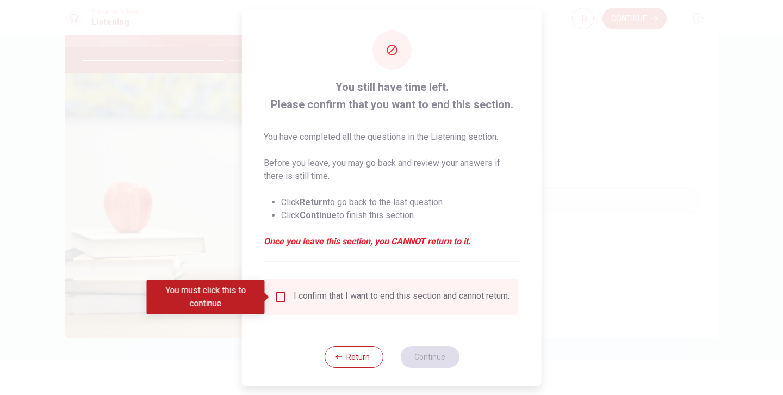
click at [278, 297] on input "You must click this to continue" at bounding box center [280, 296] width 13 height 13
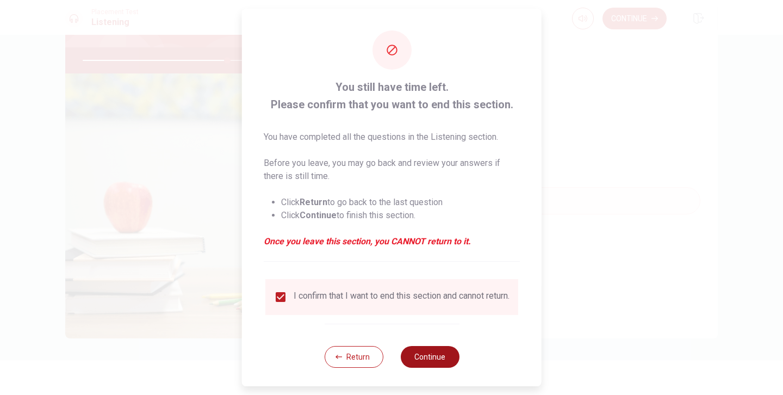
click at [430, 367] on button "Continue" at bounding box center [429, 357] width 59 height 22
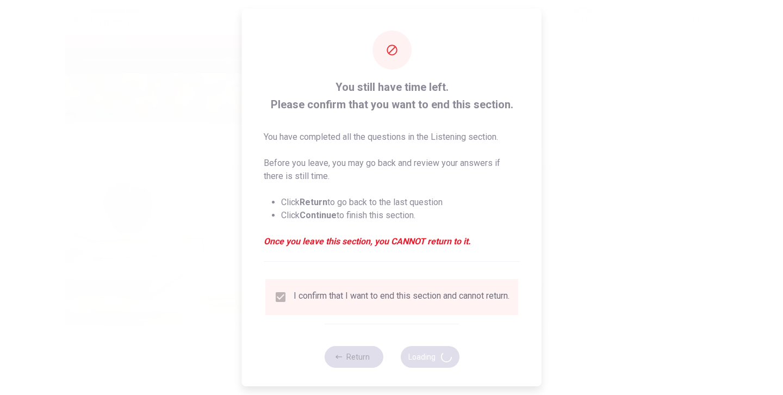
type input "74"
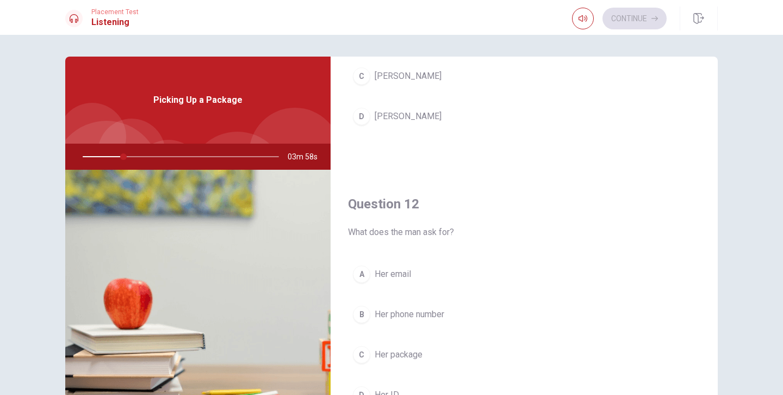
scroll to position [0, 0]
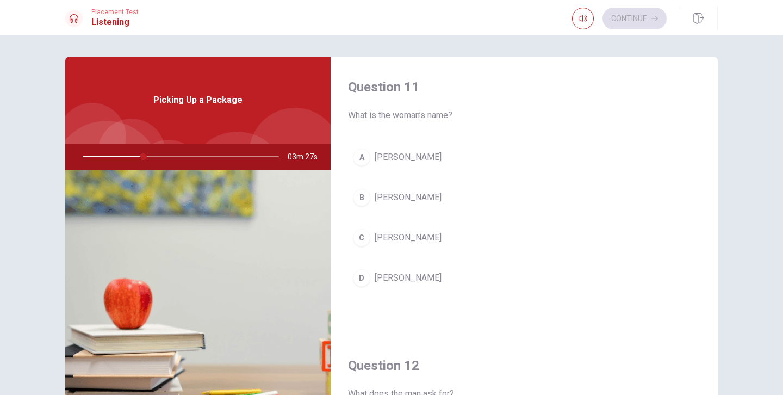
click at [361, 196] on div "B" at bounding box center [361, 197] width 17 height 17
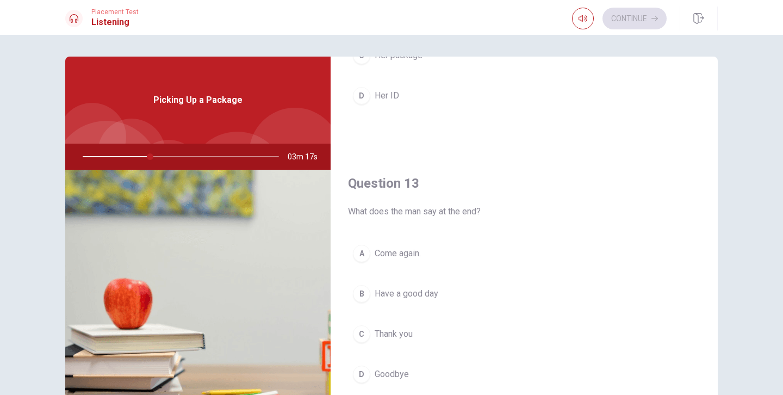
scroll to position [465, 0]
click at [361, 288] on div "B" at bounding box center [361, 289] width 17 height 17
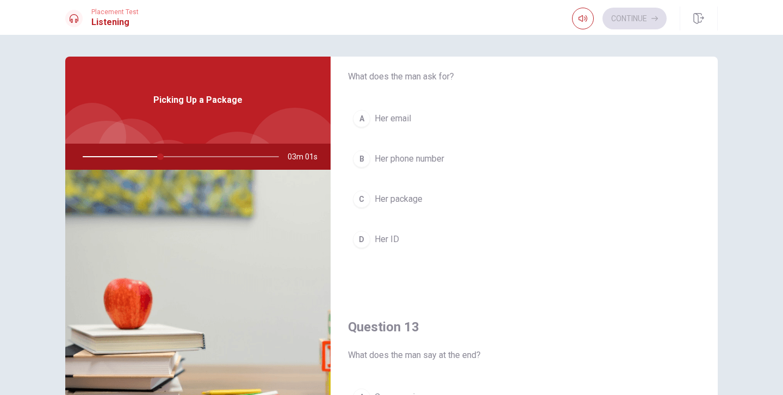
scroll to position [321, 0]
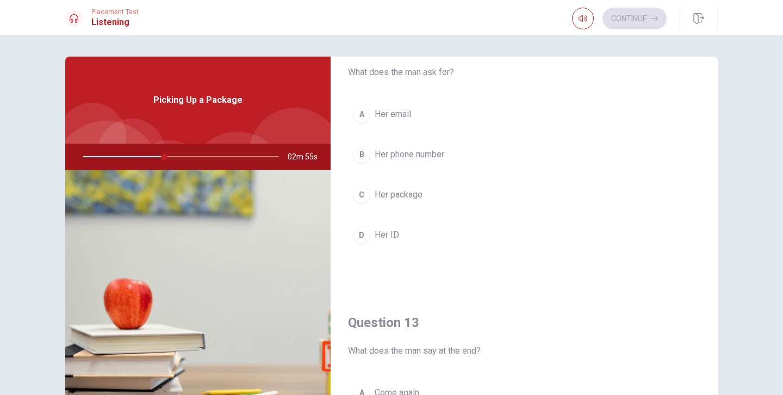
click at [362, 195] on div "C" at bounding box center [361, 194] width 17 height 17
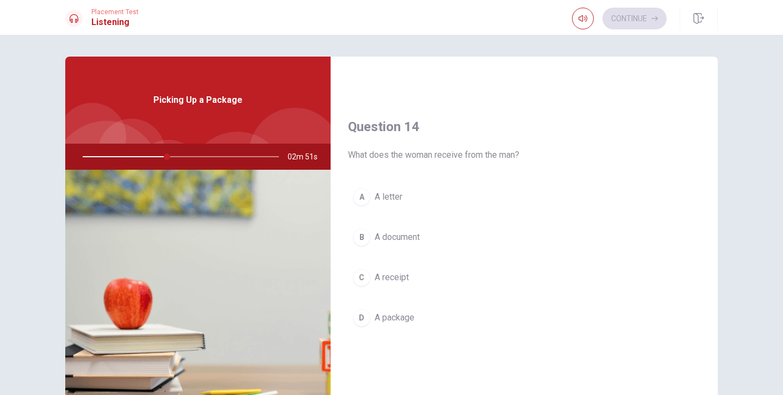
scroll to position [802, 0]
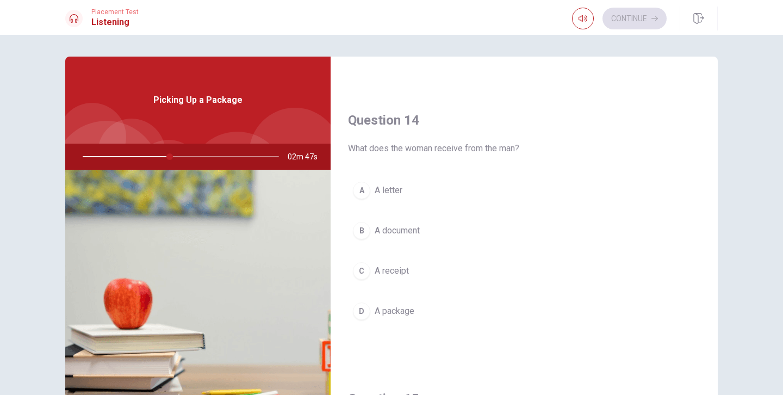
click at [357, 310] on div "D" at bounding box center [361, 310] width 17 height 17
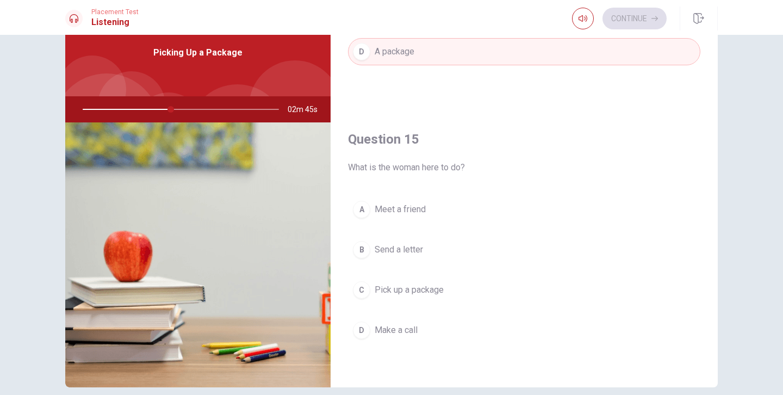
scroll to position [47, 0]
click at [361, 289] on div "C" at bounding box center [361, 290] width 17 height 17
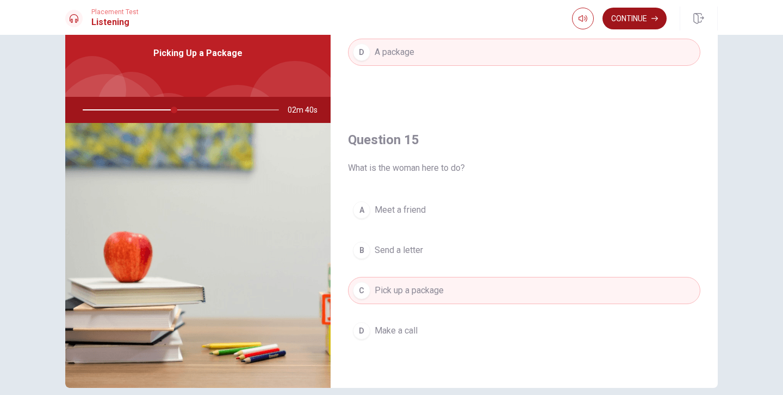
click at [640, 17] on button "Continue" at bounding box center [635, 19] width 64 height 22
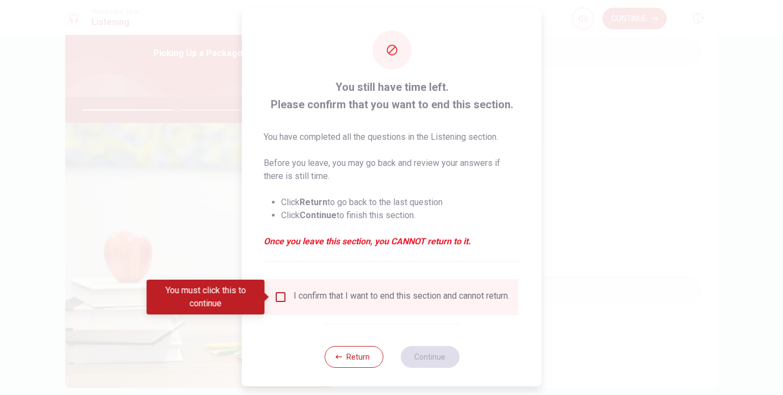
click at [281, 296] on input "You must click this to continue" at bounding box center [280, 296] width 13 height 13
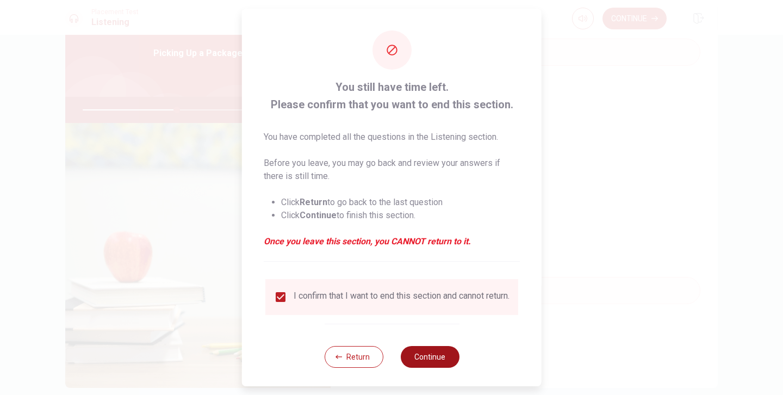
click at [426, 362] on button "Continue" at bounding box center [429, 357] width 59 height 22
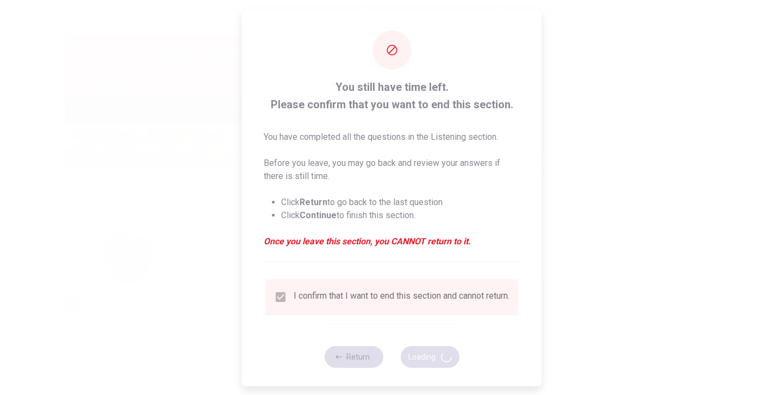
type input "49"
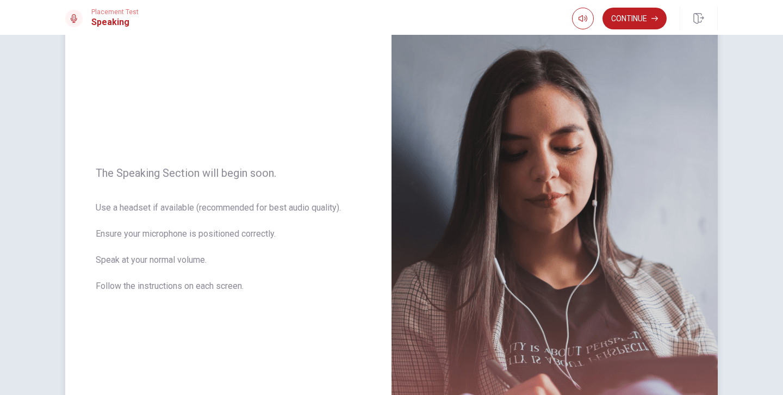
scroll to position [76, 0]
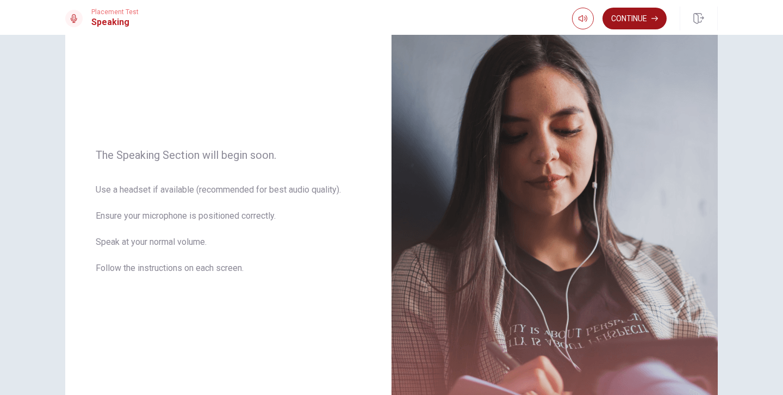
click at [641, 18] on button "Continue" at bounding box center [635, 19] width 64 height 22
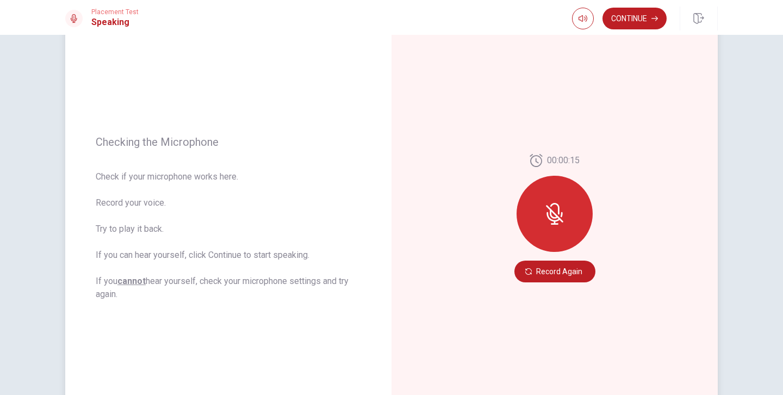
click at [553, 216] on icon at bounding box center [555, 214] width 22 height 22
click at [547, 272] on button "Record Again" at bounding box center [555, 272] width 81 height 22
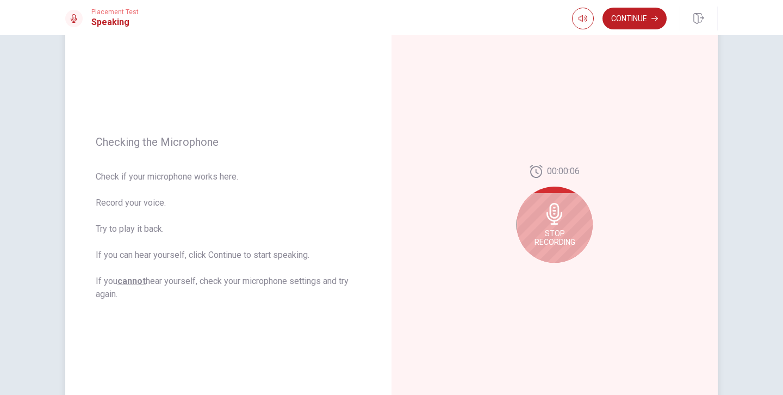
click at [553, 223] on icon at bounding box center [555, 214] width 16 height 22
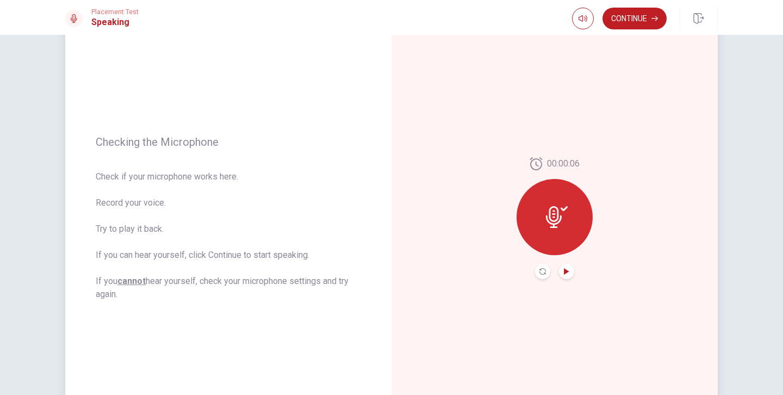
click at [566, 270] on icon "Play Audio" at bounding box center [566, 271] width 7 height 7
click at [637, 20] on button "Continue" at bounding box center [635, 19] width 64 height 22
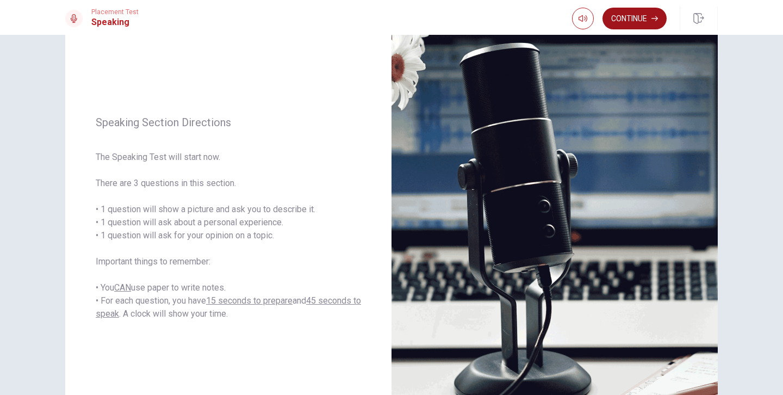
click at [644, 16] on button "Continue" at bounding box center [635, 19] width 64 height 22
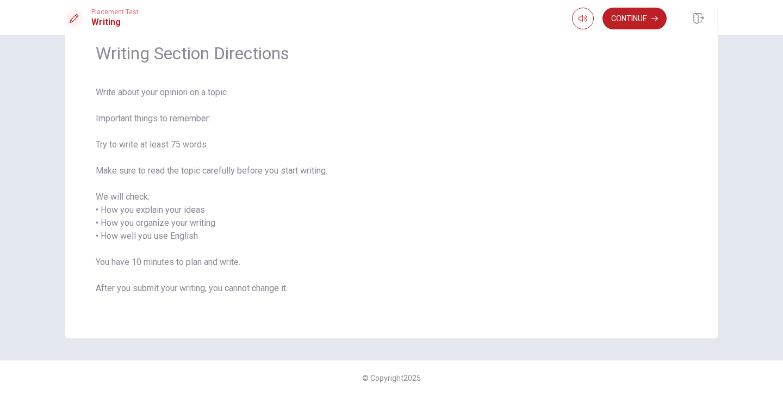
scroll to position [0, 0]
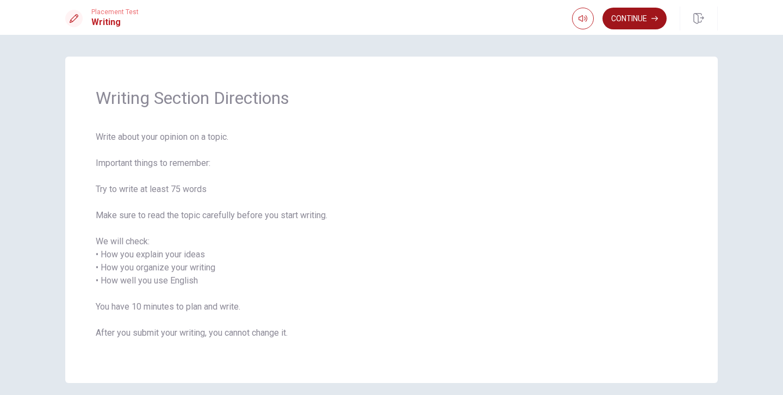
click at [638, 17] on button "Continue" at bounding box center [635, 19] width 64 height 22
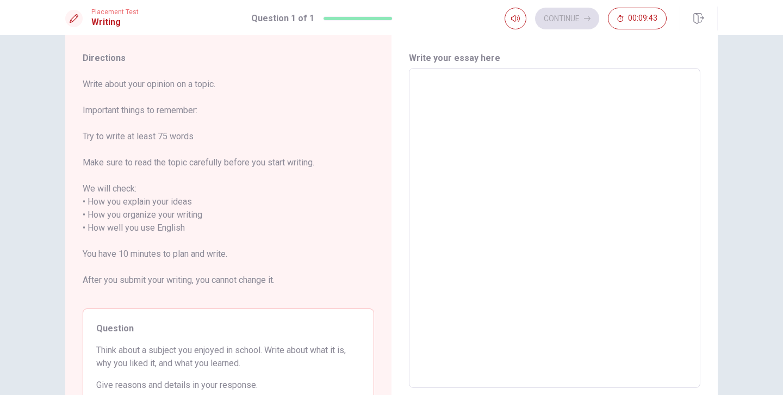
scroll to position [41, 0]
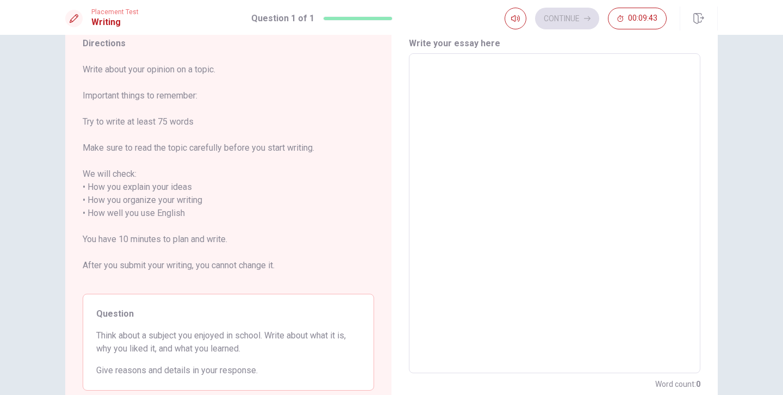
click at [514, 165] on textarea at bounding box center [555, 214] width 276 height 302
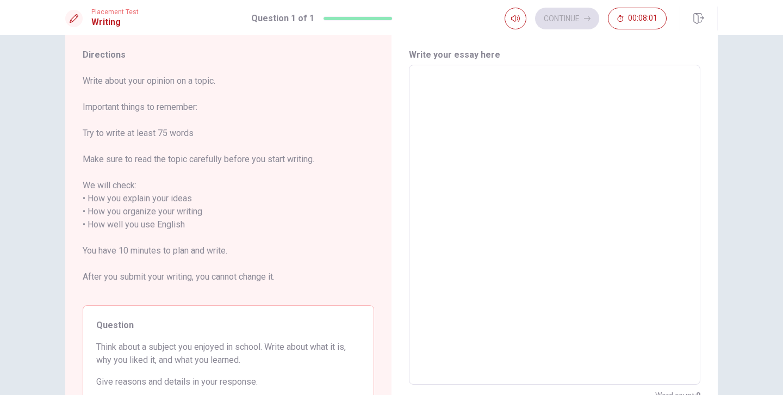
scroll to position [0, 0]
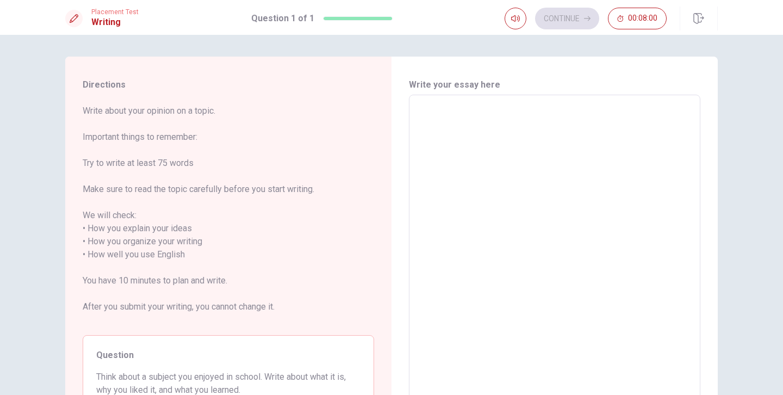
click at [440, 139] on textarea at bounding box center [555, 255] width 276 height 302
type textarea "F"
type textarea "x"
type textarea "Fr"
type textarea "x"
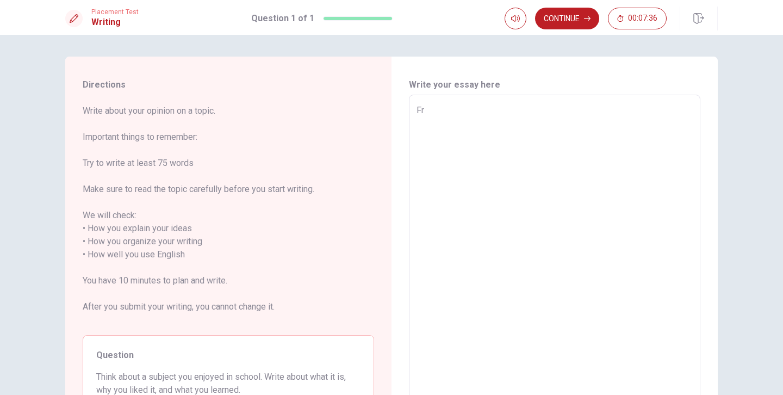
type textarea "Fri"
type textarea "x"
type textarea "Frie"
type textarea "x"
type textarea "Frien"
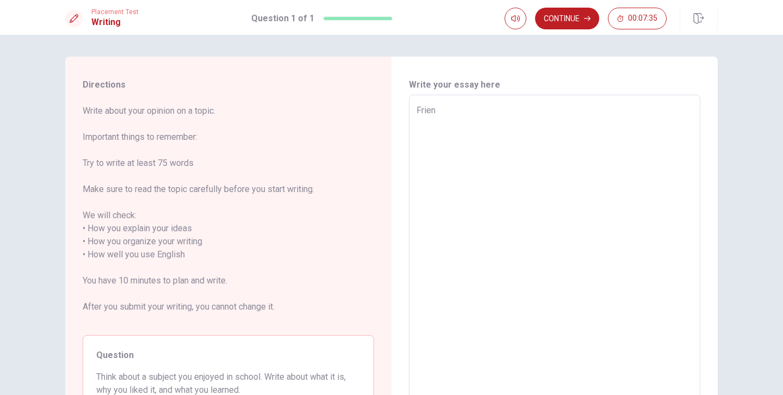
type textarea "x"
type textarea "Friend"
type textarea "x"
type textarea "Friends"
type textarea "x"
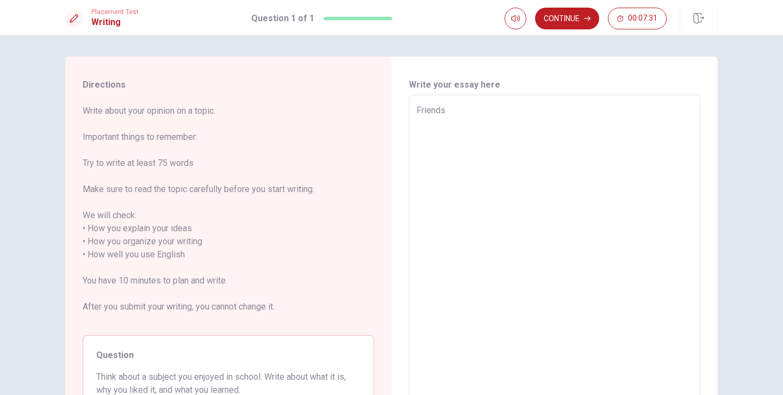
type textarea "Friends,"
type textarea "x"
type textarea "Friends,"
type textarea "x"
type textarea "Friends, e"
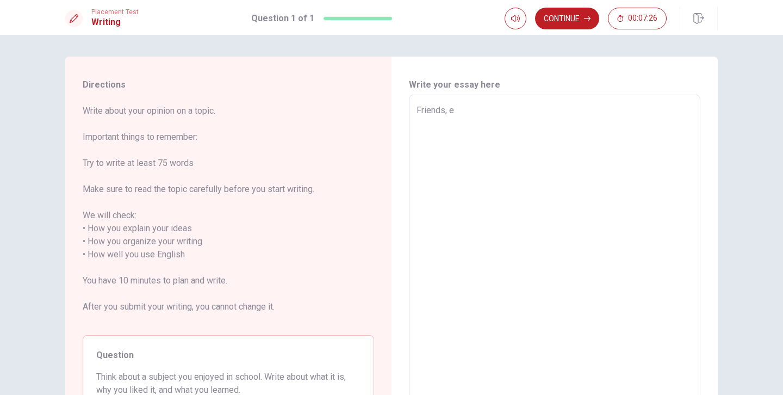
type textarea "x"
type textarea "Friends, ex"
type textarea "x"
type textarea "Friends, exp"
type textarea "x"
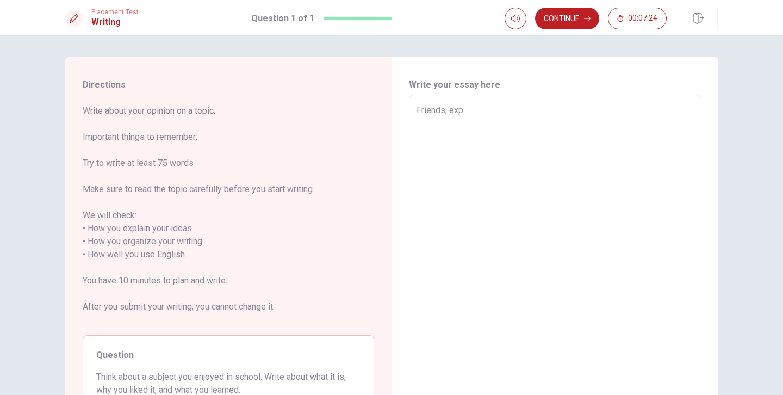
type textarea "Friends, expe"
type textarea "x"
type textarea "Friends, exper"
type textarea "x"
type textarea "Friends, experi"
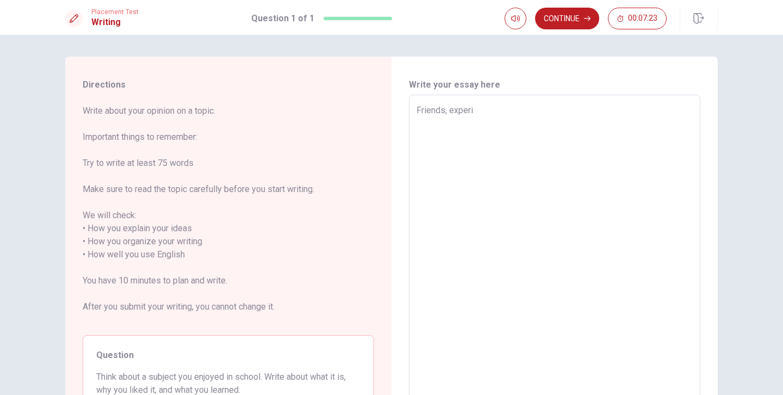
type textarea "x"
type textarea "Friends, experie"
type textarea "x"
type textarea "Friends, experien"
type textarea "x"
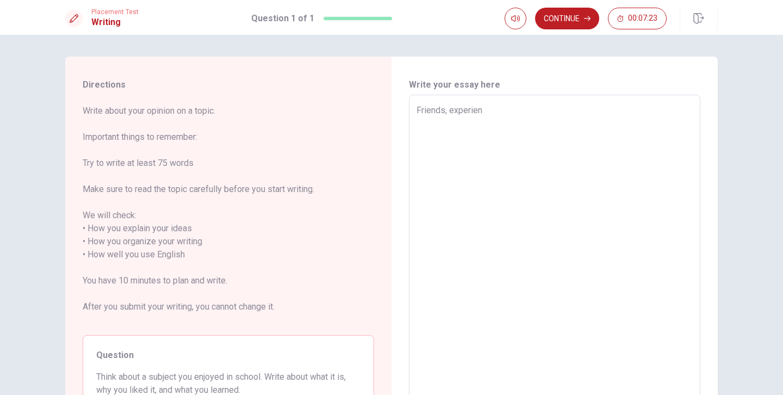
type textarea "Friends, experienc"
type textarea "x"
type textarea "Friends, experience"
type textarea "x"
type textarea "Friends, experience,"
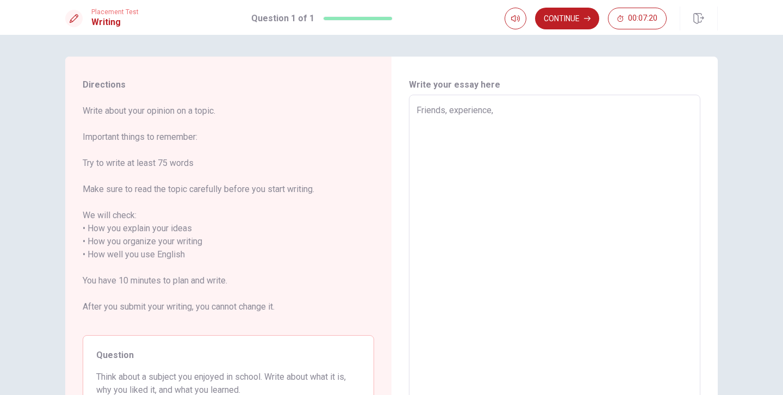
type textarea "x"
type textarea "Friends, experience,"
type textarea "x"
type textarea "Friends, experience, c"
type textarea "x"
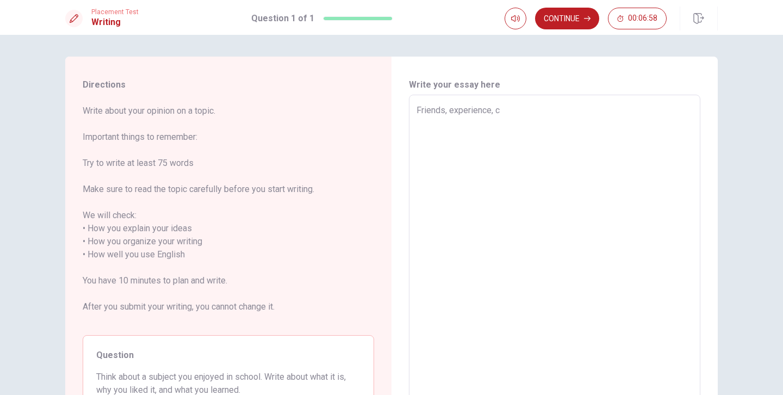
type textarea "Friends, experience, cu"
type textarea "x"
type textarea "Friends, experience, cul"
type textarea "x"
type textarea "Friends, experience, cult"
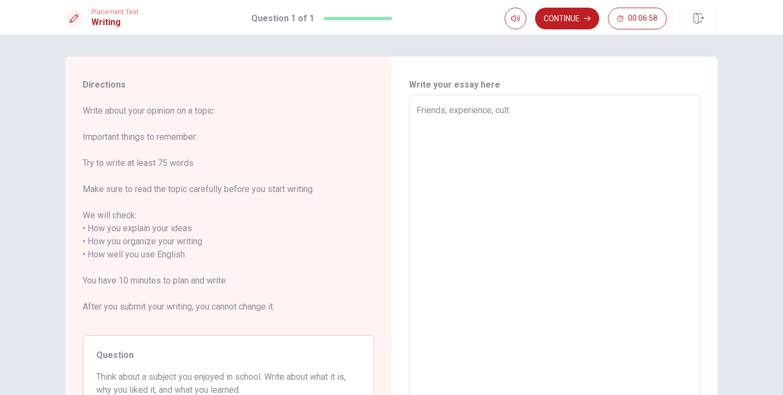
type textarea "x"
type textarea "Friends, experience, cultu"
type textarea "x"
type textarea "Friends, experience, cultur"
type textarea "x"
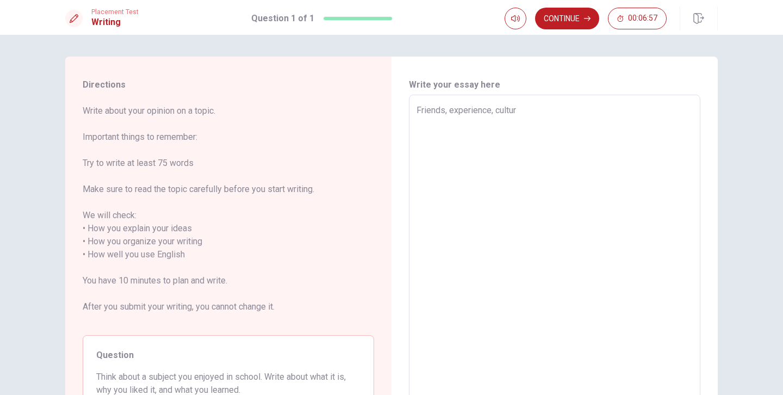
type textarea "Friends, experience, culture"
type textarea "x"
type textarea "Friends, experience, culture,"
type textarea "x"
type textarea "Friends, experience, culture,"
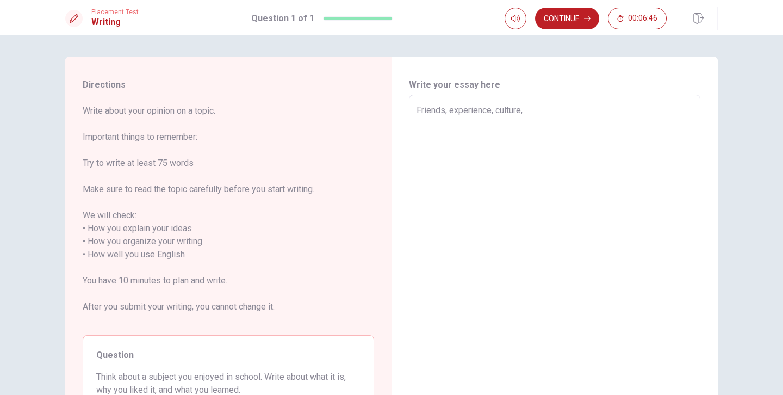
type textarea "x"
type textarea "Friends, experience, culture, s"
type textarea "x"
type textarea "Friends, experience, culture, sp"
type textarea "x"
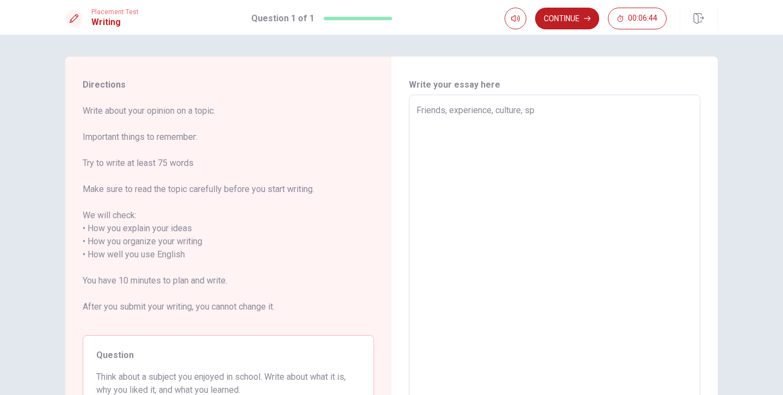
type textarea "Friends, experience, culture, spe"
type textarea "x"
type textarea "Friends, experience, culture, spea"
type textarea "x"
type textarea "Friends, experience, culture, speak"
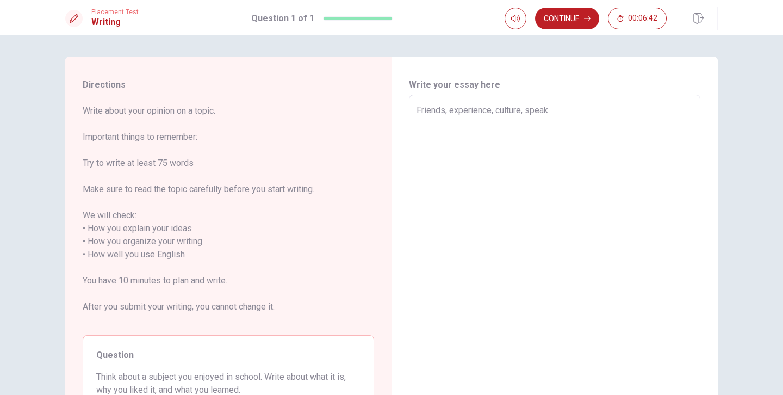
type textarea "x"
type textarea "Friends, experience, culture, speak"
type textarea "x"
type textarea "Friends, experience, culture, speak a"
type textarea "x"
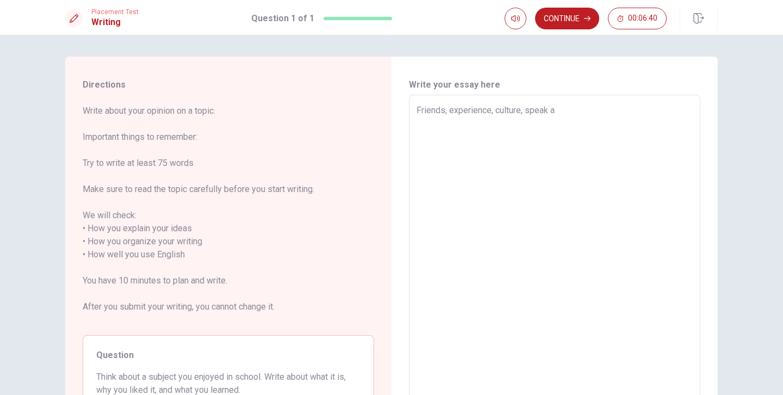
type textarea "Friends, experience, culture, speak an"
type textarea "x"
type textarea "Friends, experience, culture, speak and"
type textarea "x"
type textarea "Friends, experience, culture, speak and"
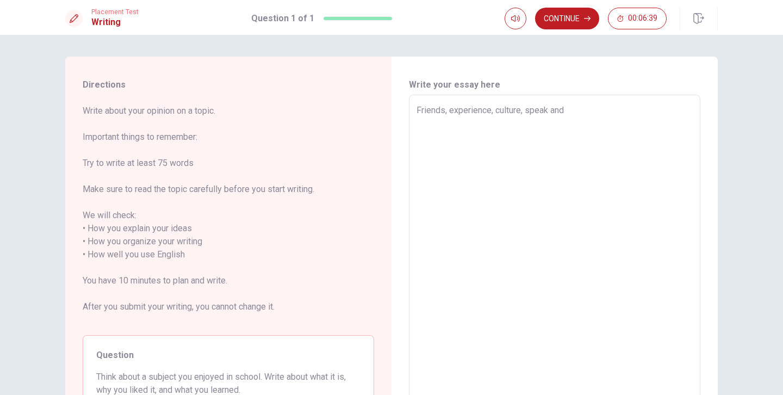
type textarea "x"
type textarea "Friends, experience, culture, speak and l"
type textarea "x"
type textarea "Friends, experience, culture, speak and li"
type textarea "x"
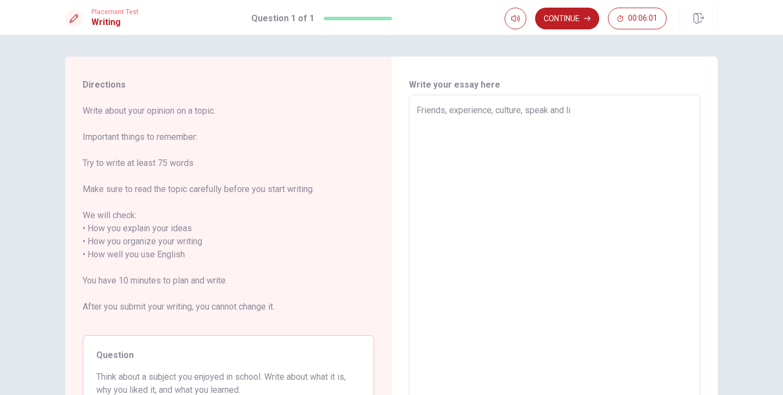
type textarea "Friends, experience, culture, speak and lis"
type textarea "x"
type textarea "Friends, experience, culture, speak and list"
type textarea "x"
type textarea "Friends, experience, culture, speak and liste"
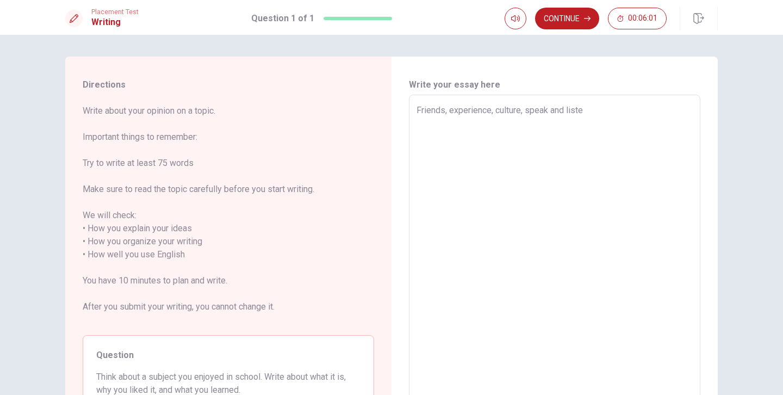
type textarea "x"
type textarea "Friends, experience, culture, speak and listen"
type textarea "x"
type textarea "Friends, experience, culture, speak and listen"
type textarea "x"
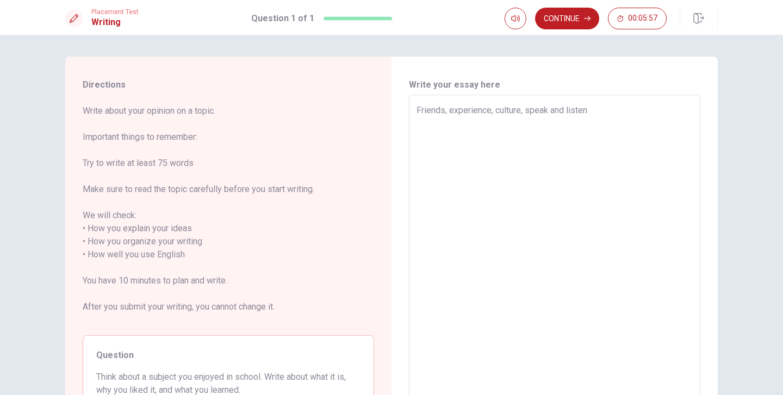
type textarea "Friends, experience, culture, speak and listen e"
type textarea "x"
type textarea "Friends, experience, culture, speak and listen en"
type textarea "x"
type textarea "Friends, experience, culture, speak and listen eng"
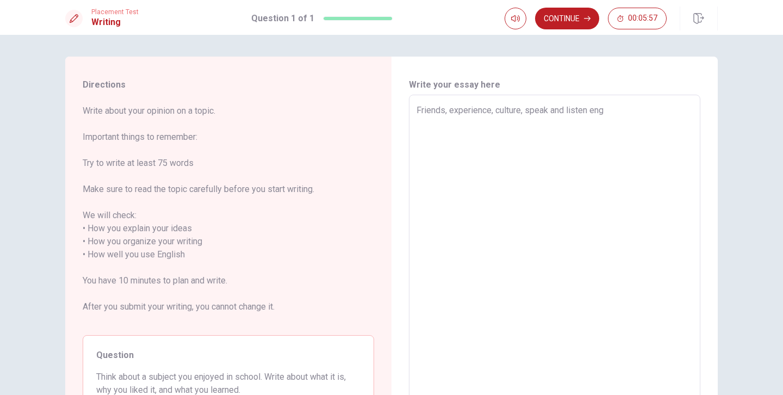
type textarea "x"
type textarea "Friends, experience, culture, speak and listen engl"
type textarea "x"
type textarea "Friends, experience, culture, speak and listen engli"
type textarea "x"
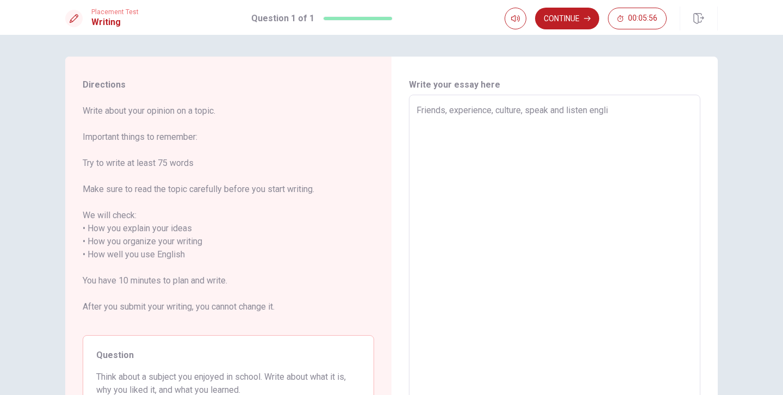
type textarea "Friends, experience, culture, speak and listen englis"
type textarea "x"
type textarea "Friends, experience, culture, speak and listen english"
type textarea "x"
type textarea "Friends, experience, culture, speak and listen english,"
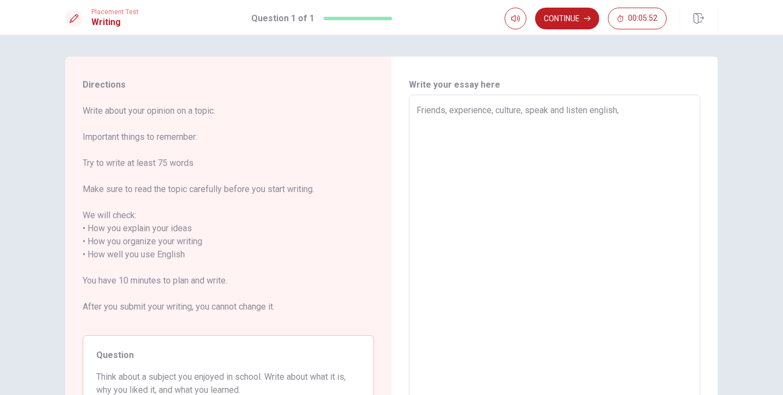
type textarea "x"
type textarea "Friends, experience, culture, speak and listen english,"
type textarea "x"
type textarea "Friends, experience, culture, speak and listen english,"
type textarea "x"
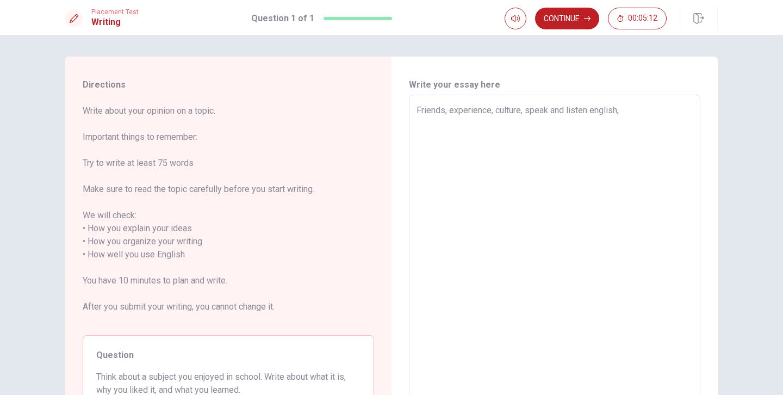
type textarea "Friends, experience, culture, speak and listen english"
type textarea "x"
type textarea "Friends, experience, culture, speak and listen english"
type textarea "x"
type textarea "Friends, experience, culture, speak and listen english v"
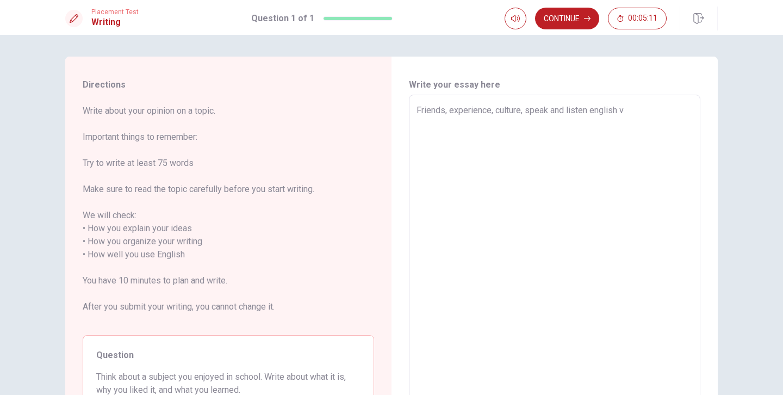
type textarea "x"
type textarea "Friends, experience, culture, speak and listen english ve"
type textarea "x"
type textarea "Friends, experience, culture, speak and listen english ver"
type textarea "x"
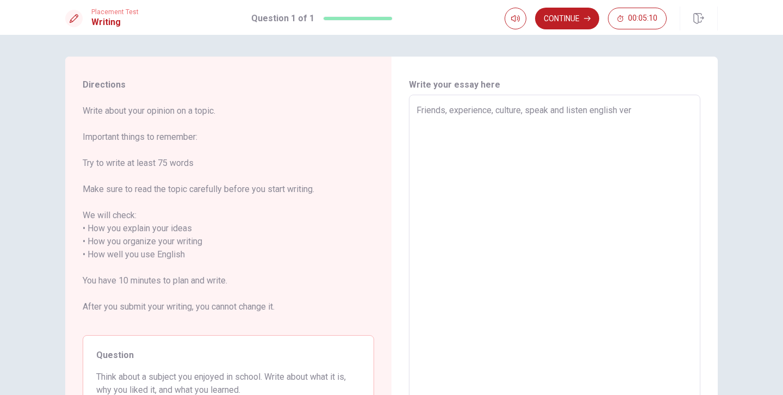
type textarea "Friends, experience, culture, speak and listen english very"
type textarea "x"
type textarea "Friends, experience, culture, speak and listen english very"
type textarea "x"
type textarea "Friends, experience, culture, speak and listen english very g"
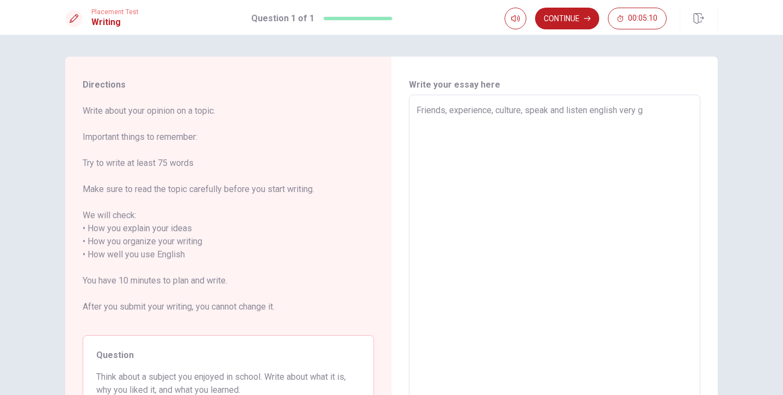
type textarea "x"
type textarea "Friends, experience, culture, speak and listen english very go"
type textarea "x"
type textarea "Friends, experience, culture, speak and listen english very goo"
type textarea "x"
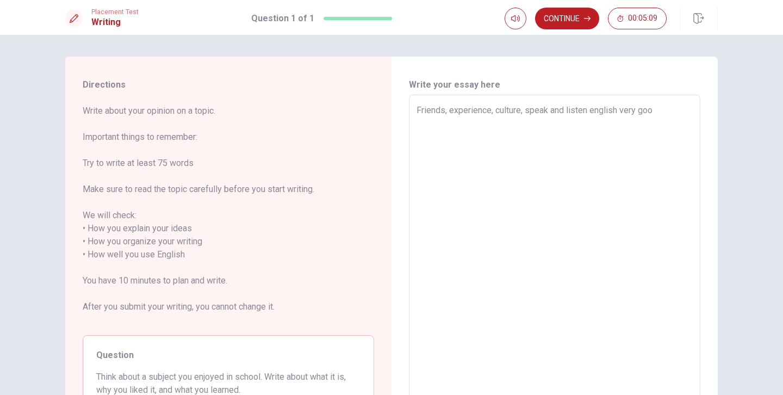
type textarea "Friends, experience, culture, speak and listen english very good"
type textarea "x"
type textarea "Friends, experience, culture, speak and listen english very good,"
type textarea "x"
type textarea "Friends, experience, culture, speak and listen english very good,"
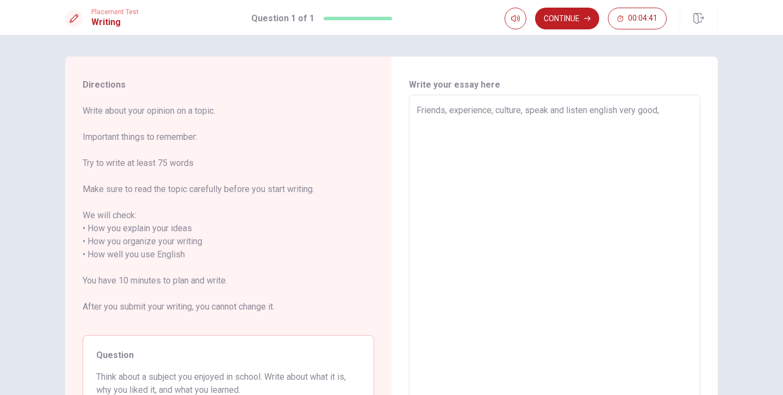
type textarea "x"
type textarea "Friends, experience, culture, speak and listen english very good, n"
type textarea "x"
type textarea "Friends, experience, culture, speak and listen english very good, ne"
type textarea "x"
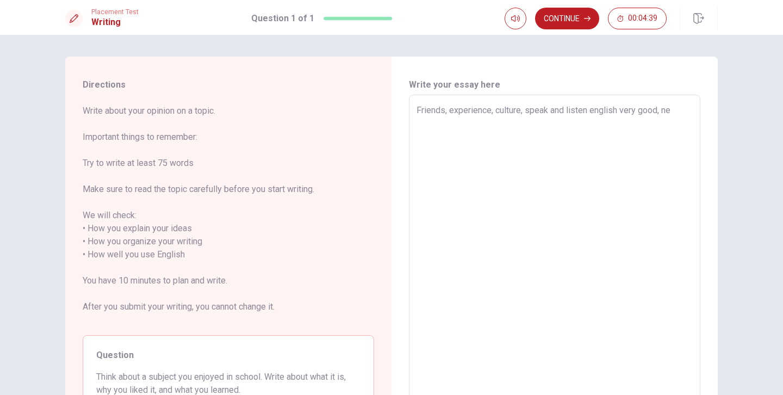
type textarea "Friends, experience, culture, speak and listen english very good, net"
type textarea "x"
type textarea "Friends, experience, culture, speak and listen english very good, netw"
type textarea "x"
type textarea "Friends, experience, culture, speak and listen english very good, netwo"
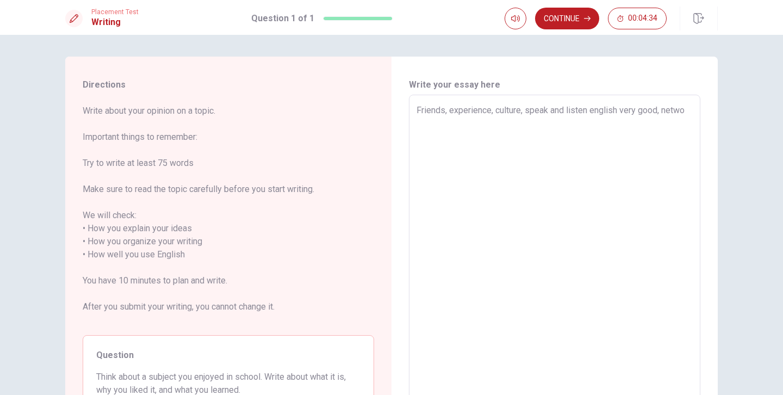
type textarea "x"
type textarea "Friends, experience, culture, speak and listen english very good, networ"
type textarea "x"
type textarea "Friends, experience, culture, speak and listen english very good, network"
type textarea "x"
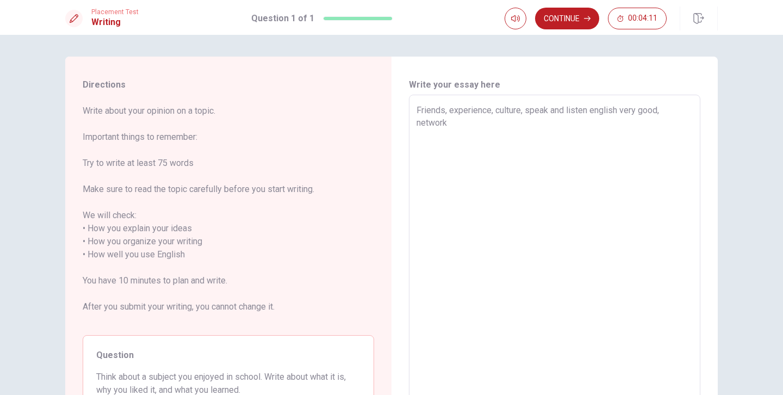
type textarea "Friends, experience, culture, speak and listen english very good, network,"
type textarea "x"
type textarea "Friends, experience, culture, speak and listen english very good, network,"
type textarea "x"
type textarea "Friends, experience, culture, speak and listen english very good, network, h"
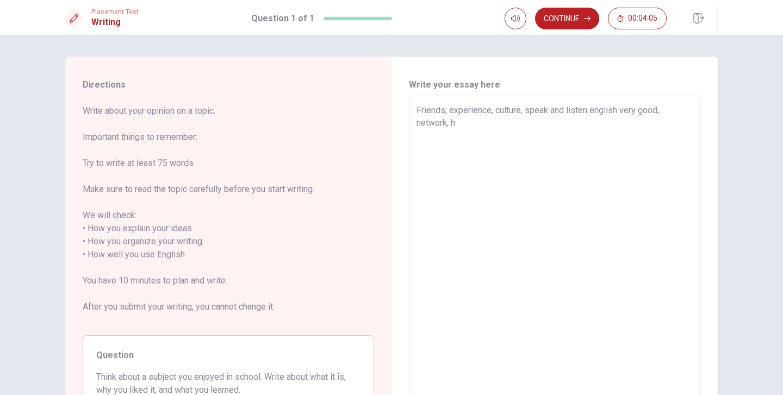
type textarea "x"
type textarea "Friends, experience, culture, speak and listen english very good, network, ha"
type textarea "x"
type textarea "Friends, experience, culture, speak and listen english very good, network, hap"
type textarea "x"
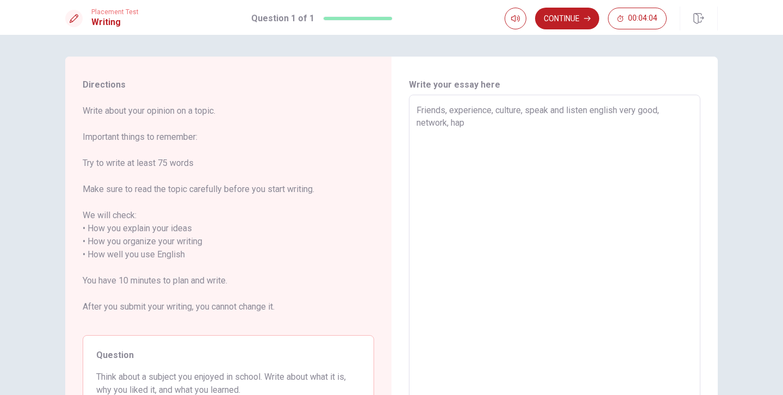
type textarea "Friends, experience, culture, speak and listen english very good, network, happ"
type textarea "x"
type textarea "Friends, experience, culture, speak and listen english very good, network, happy"
type textarea "x"
type textarea "Friends, experience, culture, speak and listen english very good, network, happy"
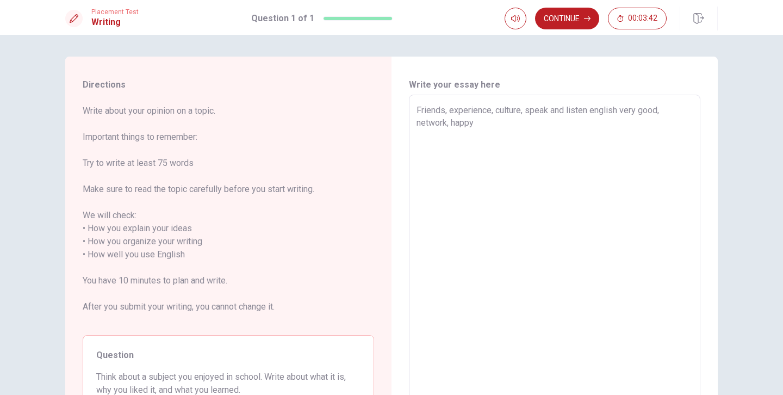
type textarea "x"
type textarea "Friends, experience, culture, speak and listen english very good, network, happ…"
type textarea "x"
type textarea "Friends, experience, culture, speak and listen english very good, network, happ…"
type textarea "x"
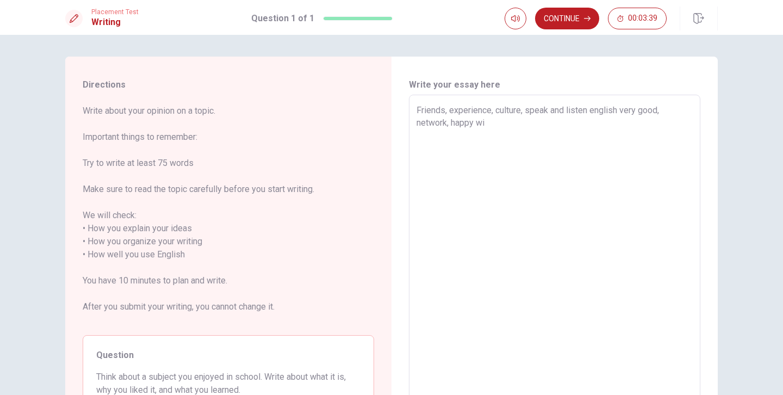
type textarea "Friends, experience, culture, speak and listen english very good, network, happ…"
type textarea "x"
type textarea "Friends, experience, culture, speak and listen english very good, network, happ…"
type textarea "x"
type textarea "Friends, experience, culture, speak and listen english very good, network, happ…"
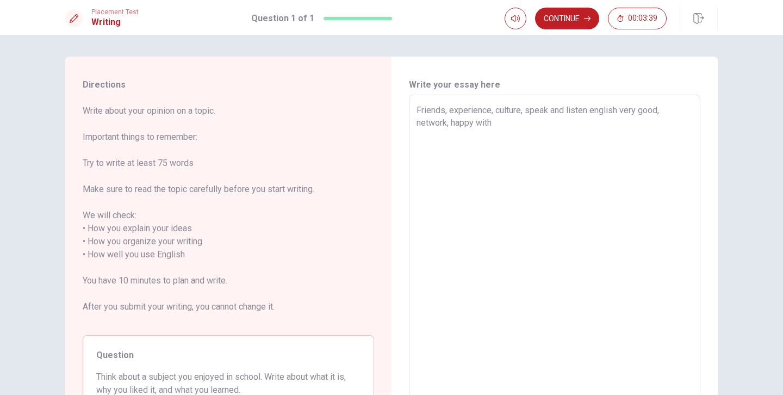
type textarea "x"
type textarea "Friends, experience, culture, speak and listen english very good, network, happ…"
type textarea "x"
type textarea "Friends, experience, culture, speak and listen english very good, network, happ…"
type textarea "x"
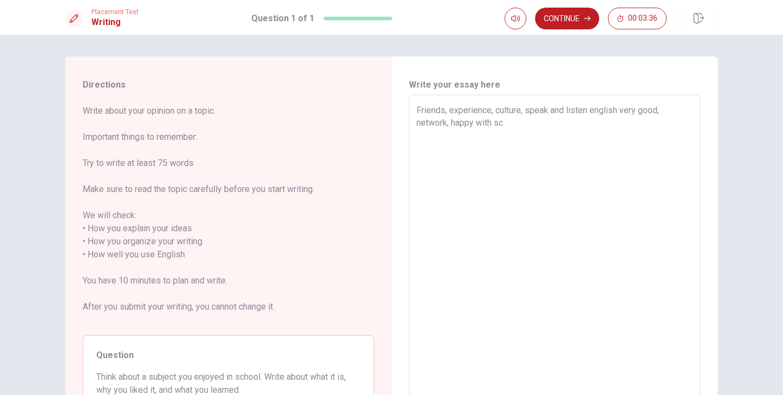
type textarea "Friends, experience, culture, speak and listen english very good, network, happ…"
type textarea "x"
type textarea "Friends, experience, culture, speak and listen english very good, network, happ…"
type textarea "x"
type textarea "Friends, experience, culture, speak and listen english very good, network, happ…"
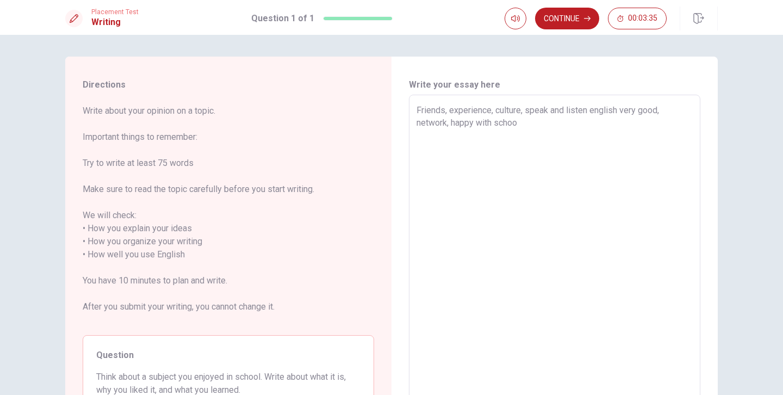
type textarea "x"
type textarea "Friends, experience, culture, speak and listen english very good, network, happ…"
type textarea "x"
type textarea "Friends, experience, culture, speak and listen english very good, network, happ…"
type textarea "x"
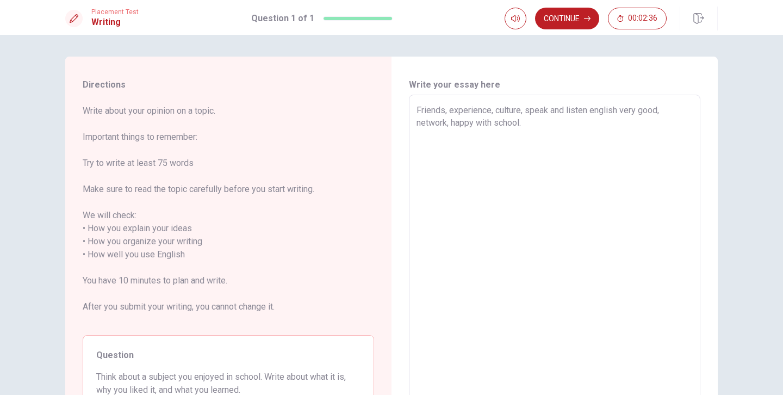
type textarea "Friends, experience, culture, speak and listen english very good, network, happ…"
type textarea "x"
type textarea "Friends, experience, culture, speak and listen english very good, network, happ…"
click at [578, 17] on button "Continue" at bounding box center [567, 19] width 64 height 22
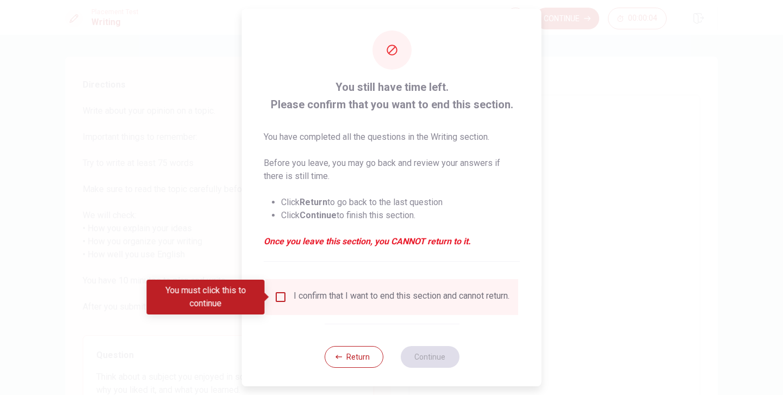
click at [278, 296] on input "You must click this to continue" at bounding box center [280, 296] width 13 height 13
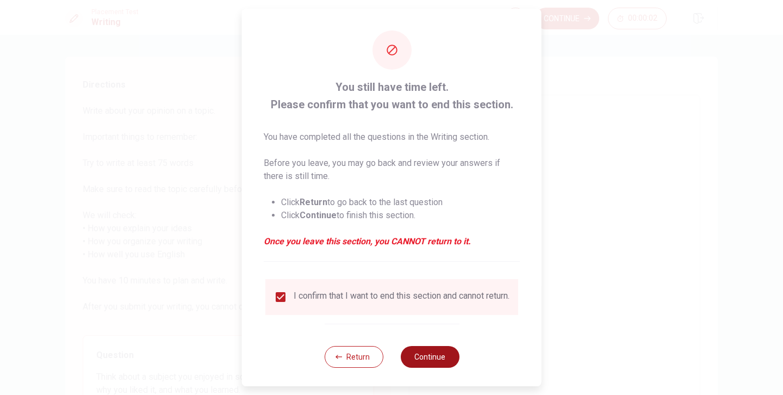
click at [434, 368] on button "Continue" at bounding box center [429, 357] width 59 height 22
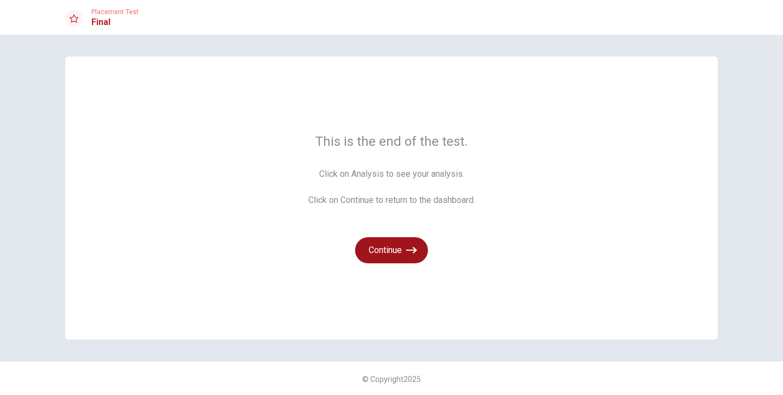
click at [393, 247] on button "Continue" at bounding box center [391, 250] width 73 height 26
